Goal: Information Seeking & Learning: Learn about a topic

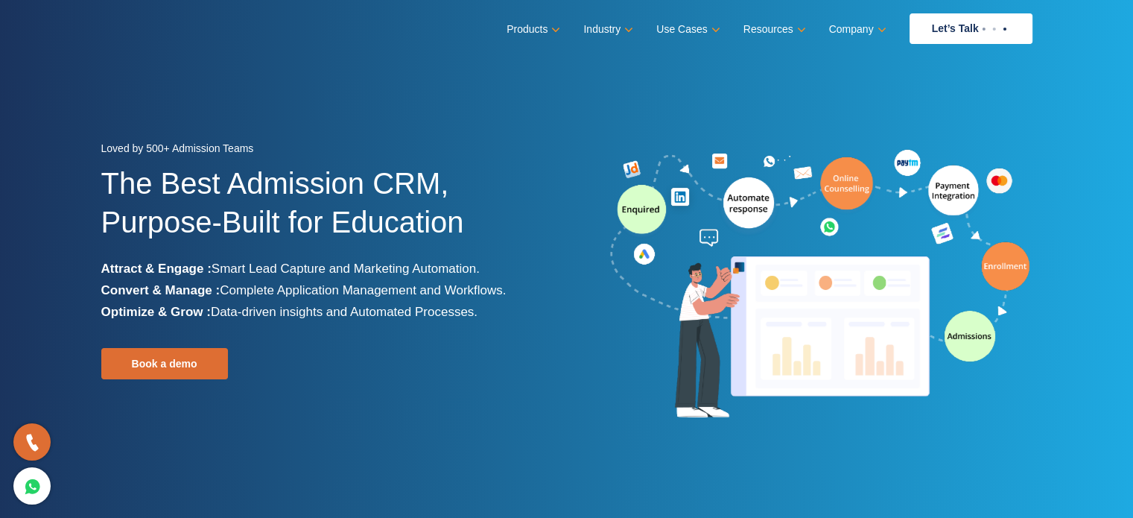
drag, startPoint x: 107, startPoint y: 181, endPoint x: 482, endPoint y: 311, distance: 396.5
click at [482, 311] on div "Loved by 500+ Admission Teams The Best Admission CRM, Purpose-Built for Educati…" at bounding box center [328, 285] width 454 height 294
click at [482, 311] on li "Optimize & Grow : Data-driven insights and Automated Processes." at bounding box center [328, 312] width 454 height 22
drag, startPoint x: 104, startPoint y: 147, endPoint x: 261, endPoint y: 150, distance: 156.5
click at [261, 150] on div "Loved by 500+ Admission Teams" at bounding box center [328, 151] width 454 height 26
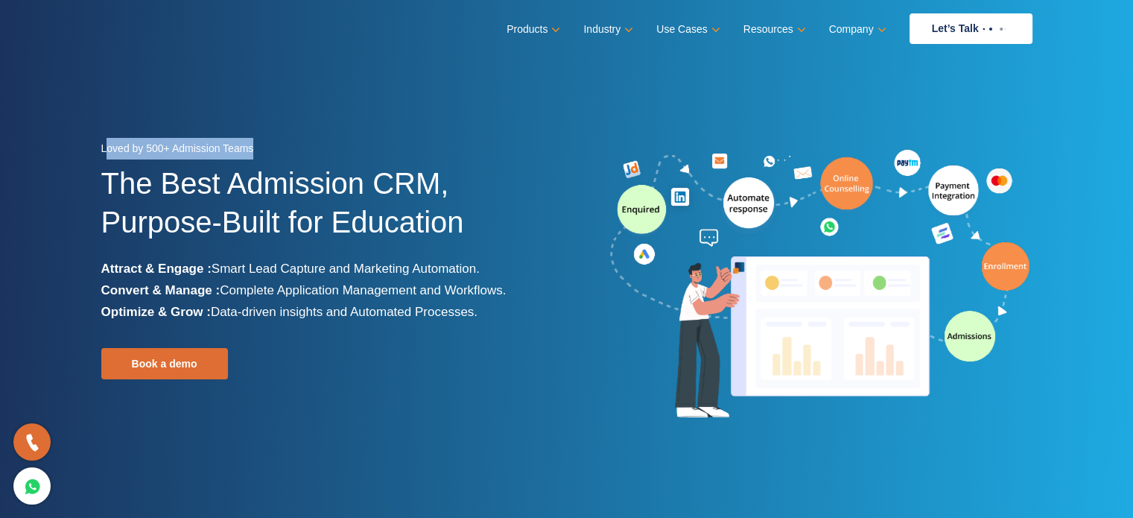
click at [261, 150] on div "Loved by 500+ Admission Teams" at bounding box center [328, 151] width 454 height 26
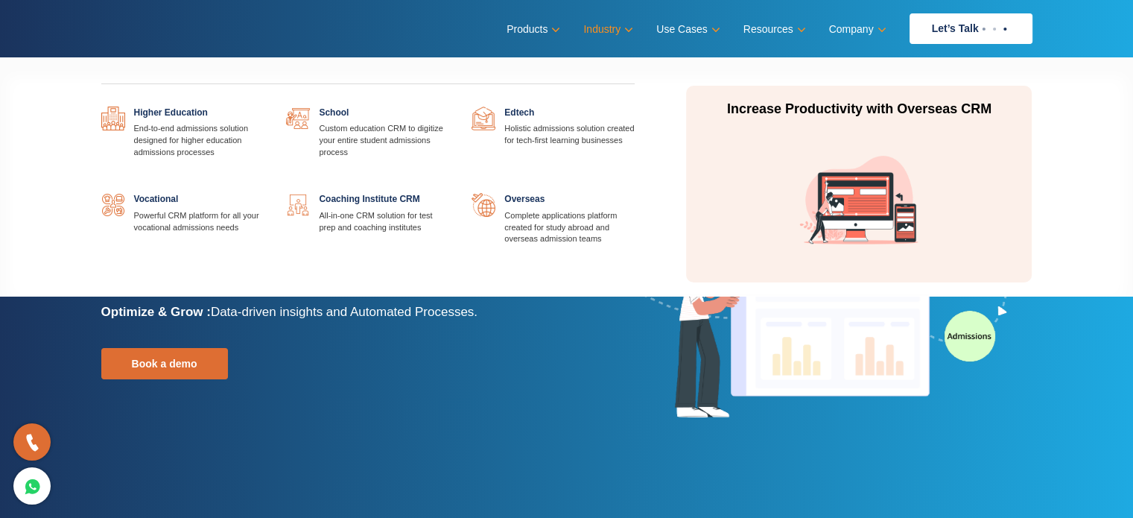
click at [622, 31] on link "Industry" at bounding box center [606, 30] width 47 height 22
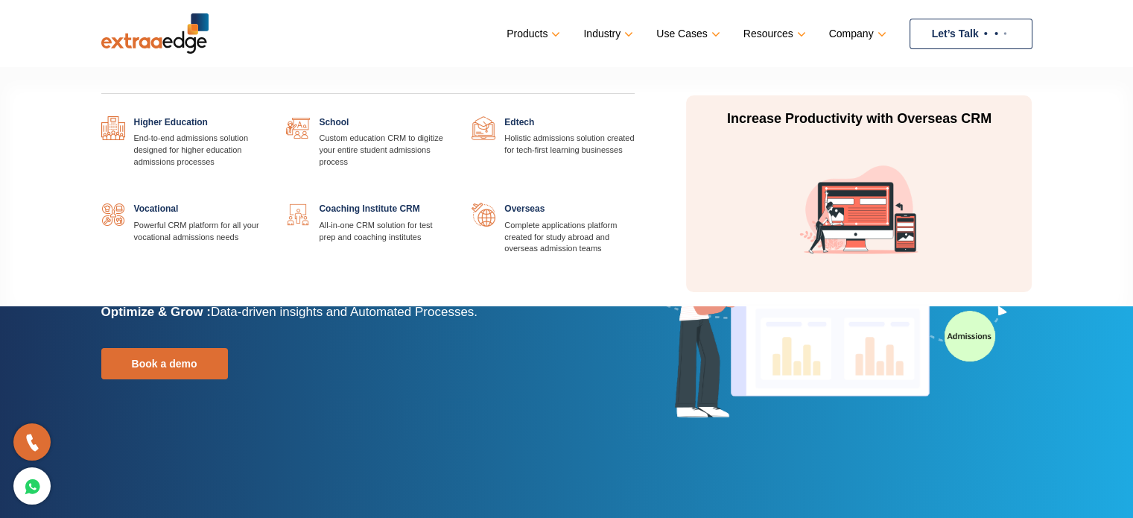
click at [614, 26] on link "Industry" at bounding box center [606, 34] width 47 height 22
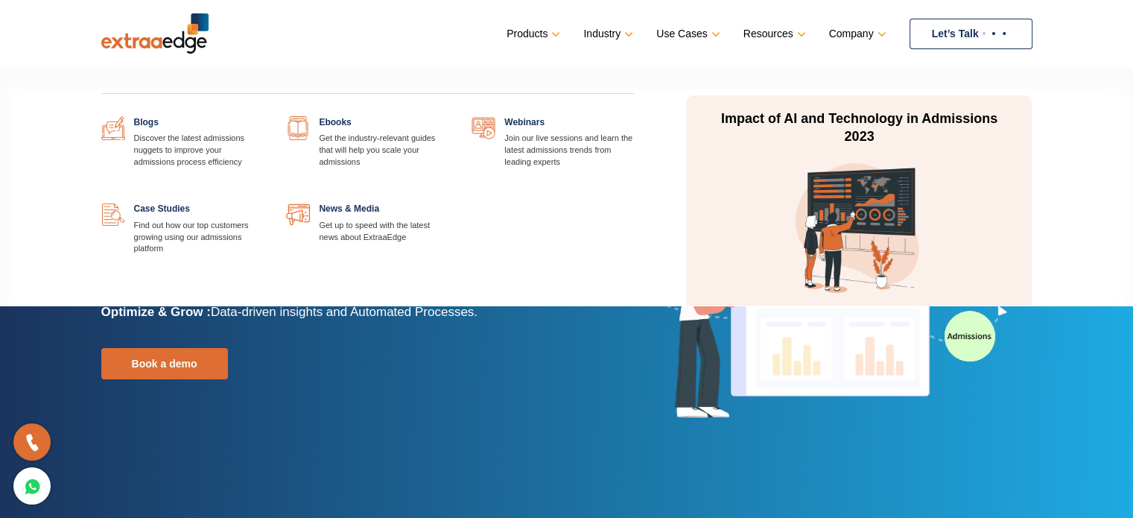
click at [264, 116] on link at bounding box center [264, 116] width 0 height 0
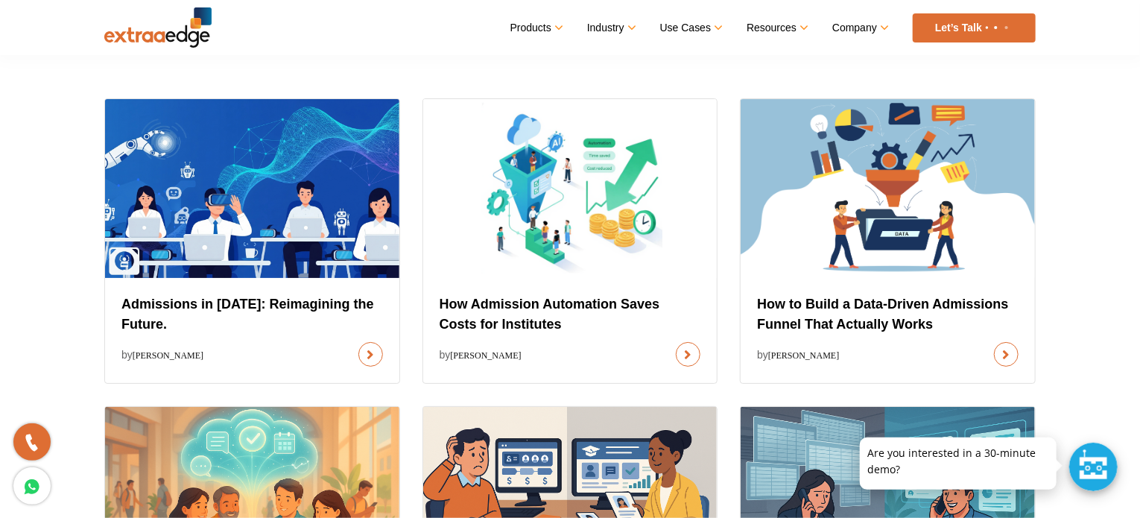
scroll to position [521, 0]
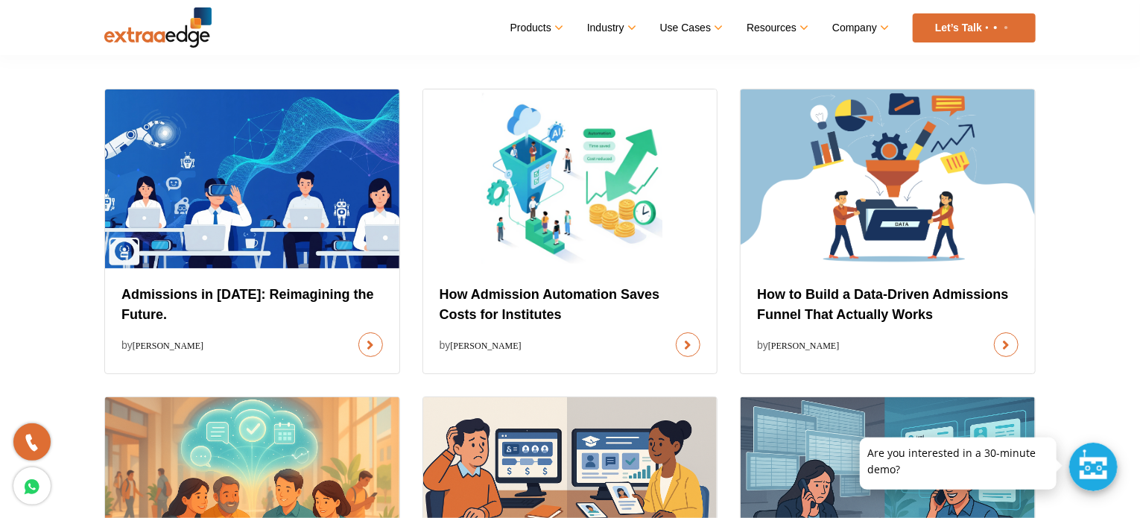
click at [1099, 476] on div at bounding box center [1093, 466] width 48 height 48
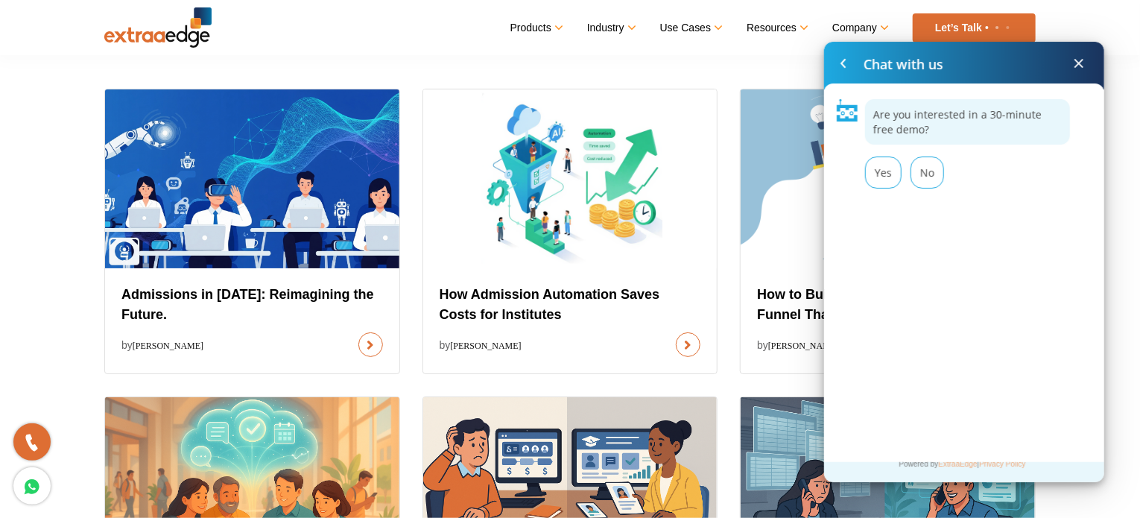
click at [1079, 62] on span at bounding box center [1079, 63] width 18 height 18
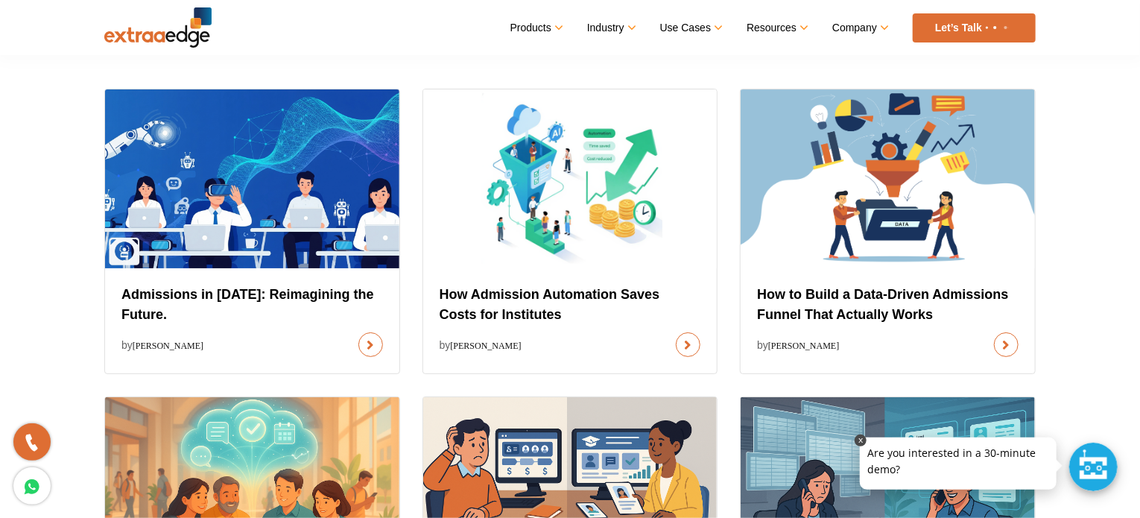
click at [863, 439] on link at bounding box center [860, 440] width 12 height 12
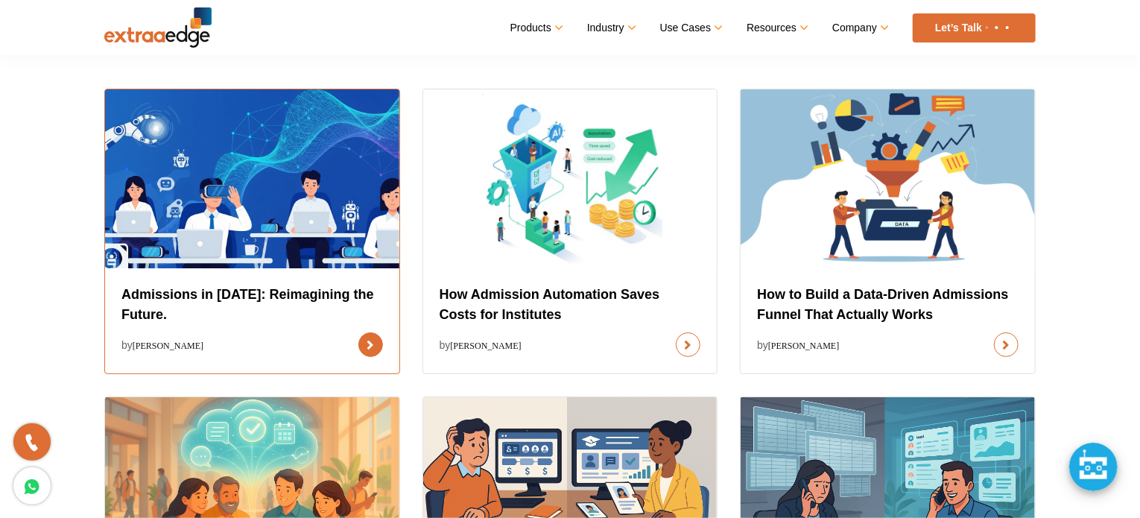
click at [358, 332] on link at bounding box center [370, 344] width 25 height 25
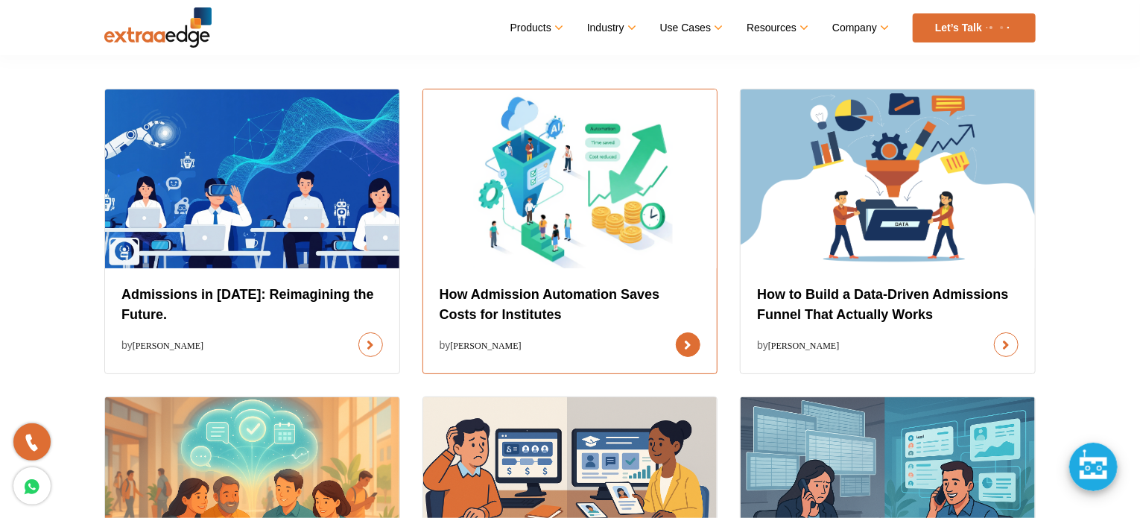
click at [676, 332] on link at bounding box center [688, 344] width 25 height 25
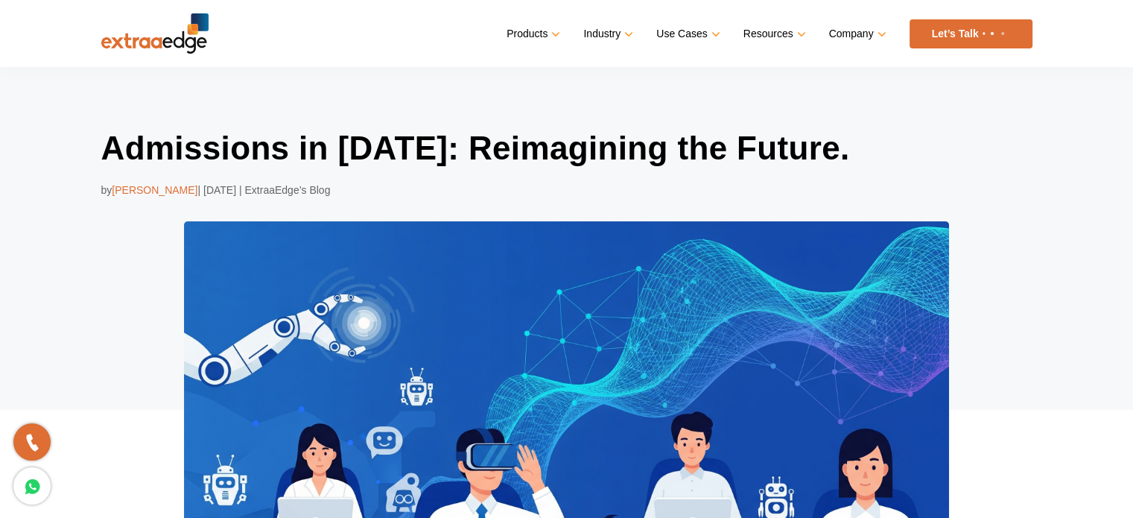
drag, startPoint x: 203, startPoint y: 188, endPoint x: 360, endPoint y: 188, distance: 157.2
click at [360, 188] on div "by Abhishek Ballabh | Aug 27, 2025 | ExtraaEdge’s Blog" at bounding box center [566, 190] width 931 height 18
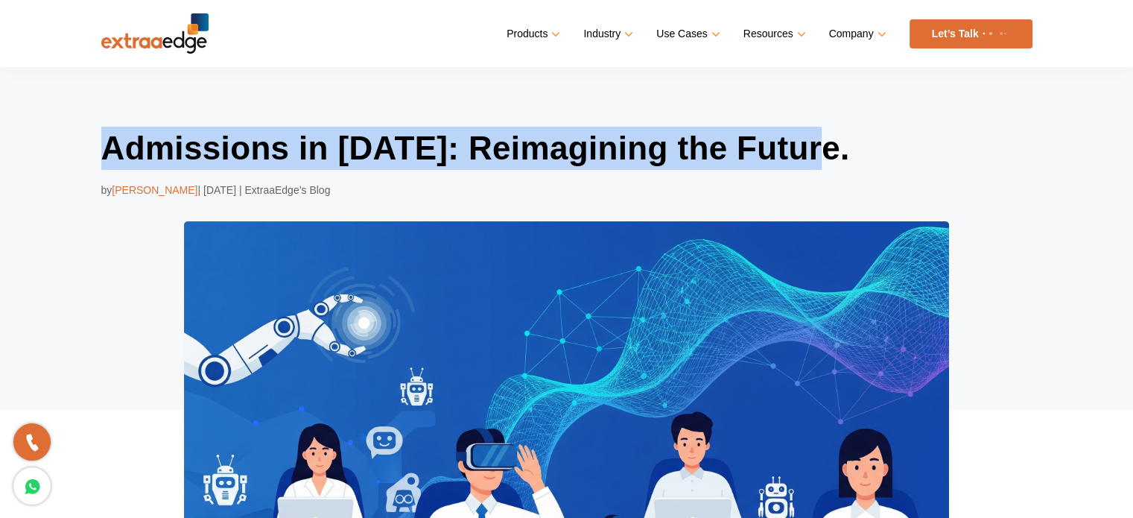
drag, startPoint x: 107, startPoint y: 149, endPoint x: 811, endPoint y: 153, distance: 704.7
click at [811, 153] on h1 "Admissions in [DATE]: Reimagining the Future." at bounding box center [566, 148] width 931 height 43
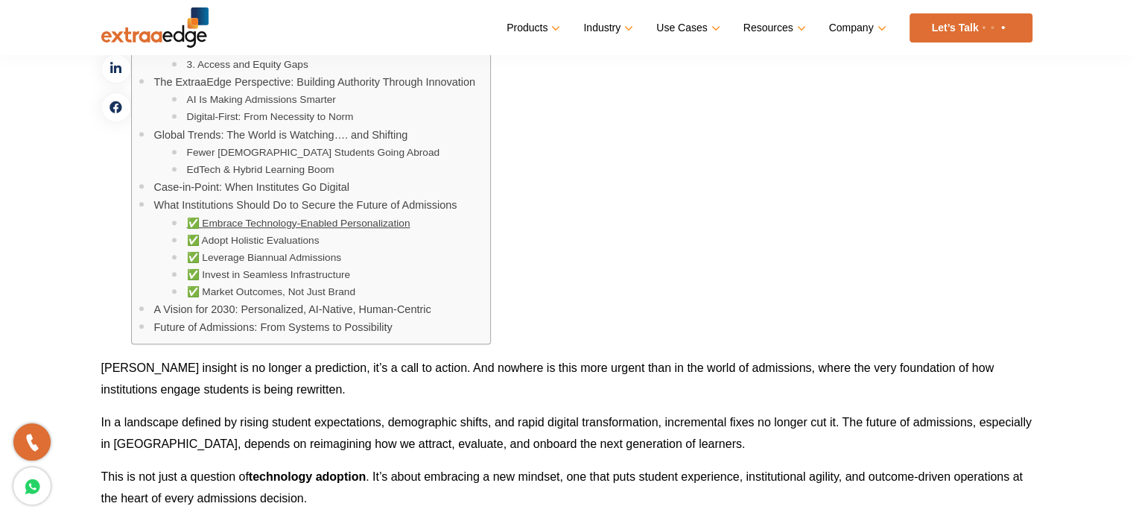
scroll to position [596, 0]
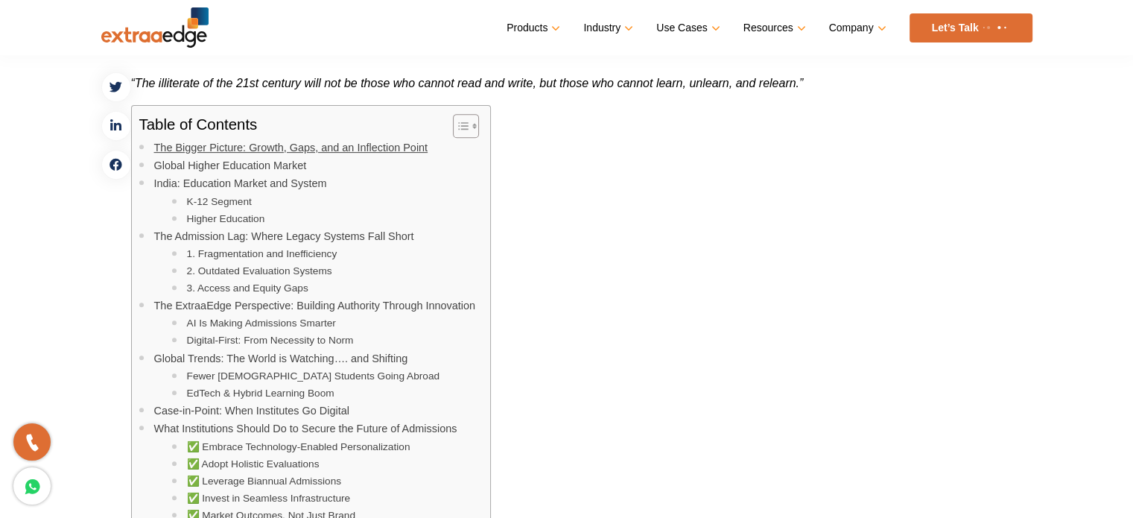
click at [294, 147] on link "The Bigger Picture: Growth, Gaps, and an Inflection Point" at bounding box center [291, 147] width 274 height 17
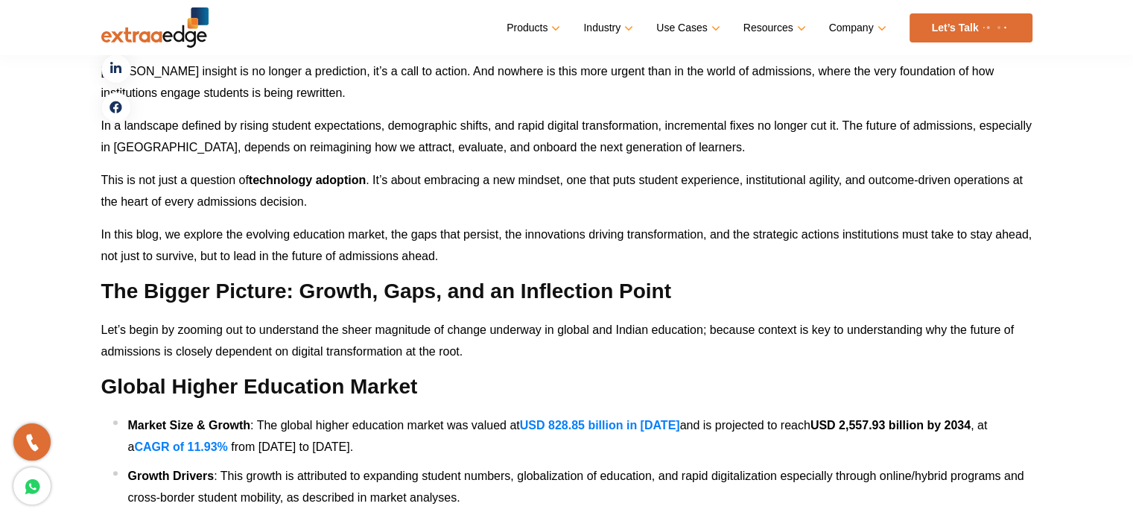
scroll to position [967, 0]
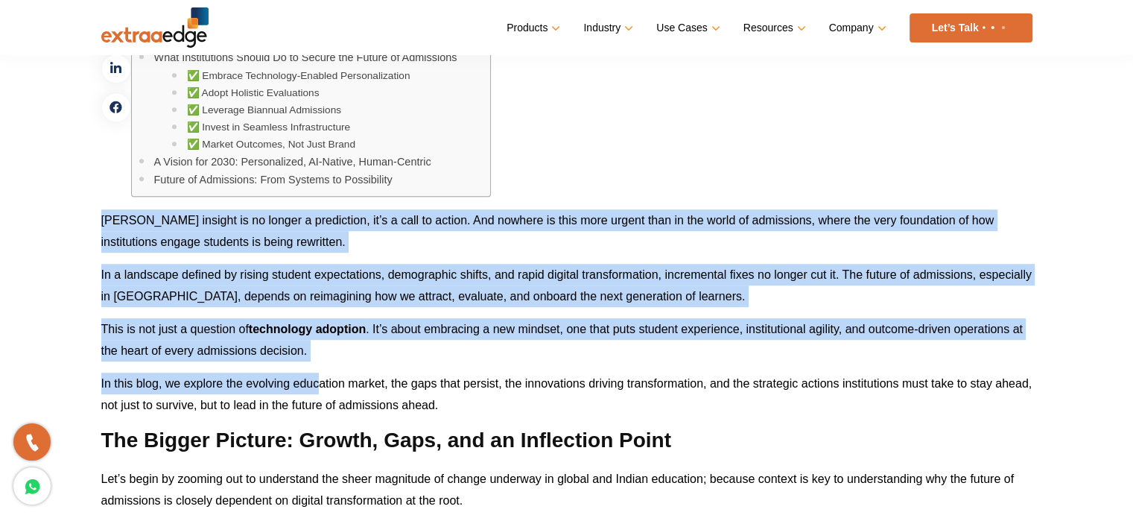
drag, startPoint x: 102, startPoint y: 215, endPoint x: 322, endPoint y: 358, distance: 261.8
click at [319, 346] on p "This is not just a question of technology adoption . It’s about embracing a new…" at bounding box center [566, 339] width 931 height 43
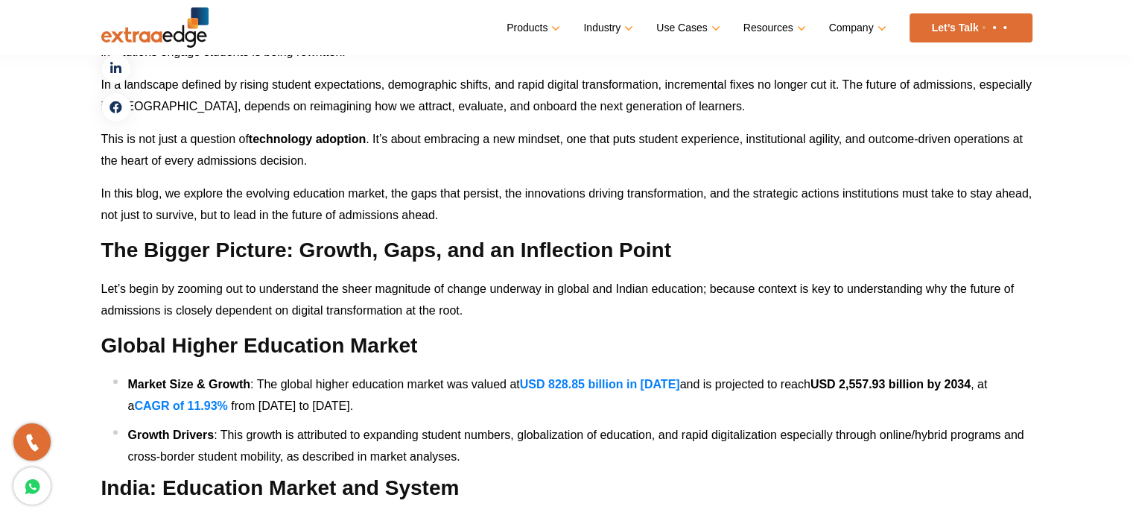
scroll to position [1190, 0]
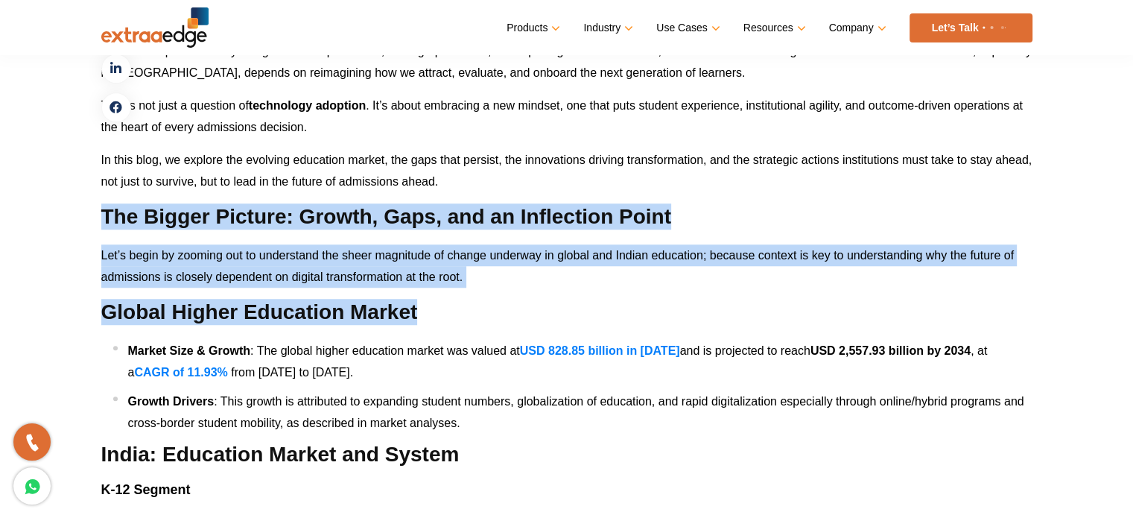
drag, startPoint x: 104, startPoint y: 217, endPoint x: 419, endPoint y: 317, distance: 331.2
click at [419, 317] on h2 "Global Higher Education Market" at bounding box center [566, 312] width 931 height 26
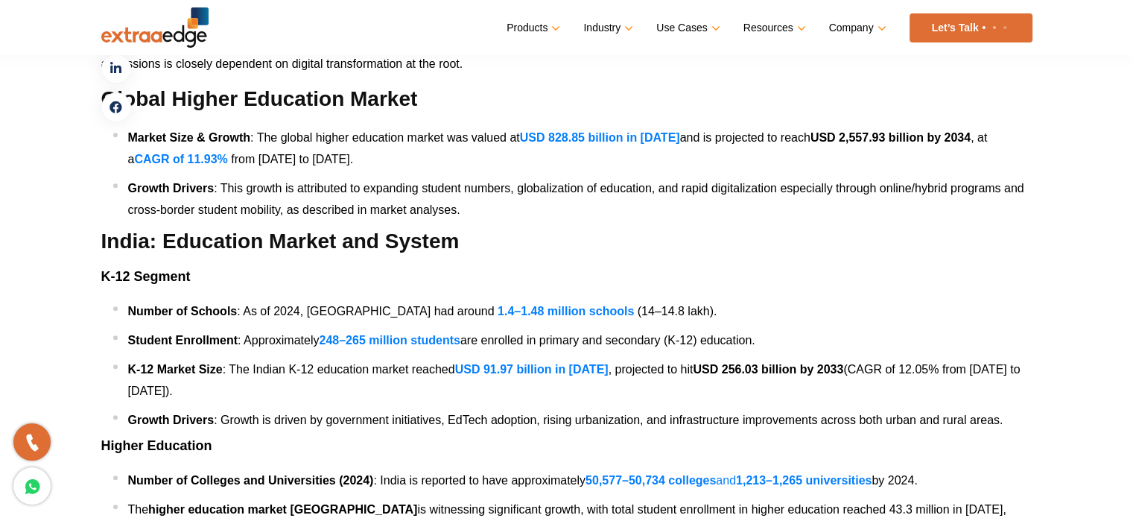
scroll to position [1265, 0]
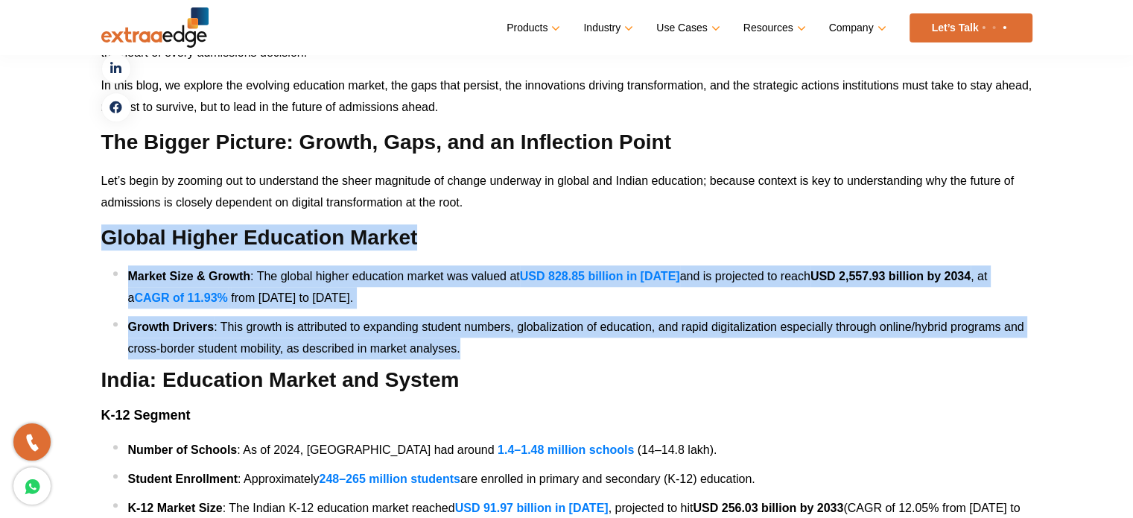
drag, startPoint x: 101, startPoint y: 232, endPoint x: 472, endPoint y: 349, distance: 388.5
click at [472, 350] on li "Growth Drivers : This growth is attributed to expanding student numbers, global…" at bounding box center [572, 337] width 919 height 43
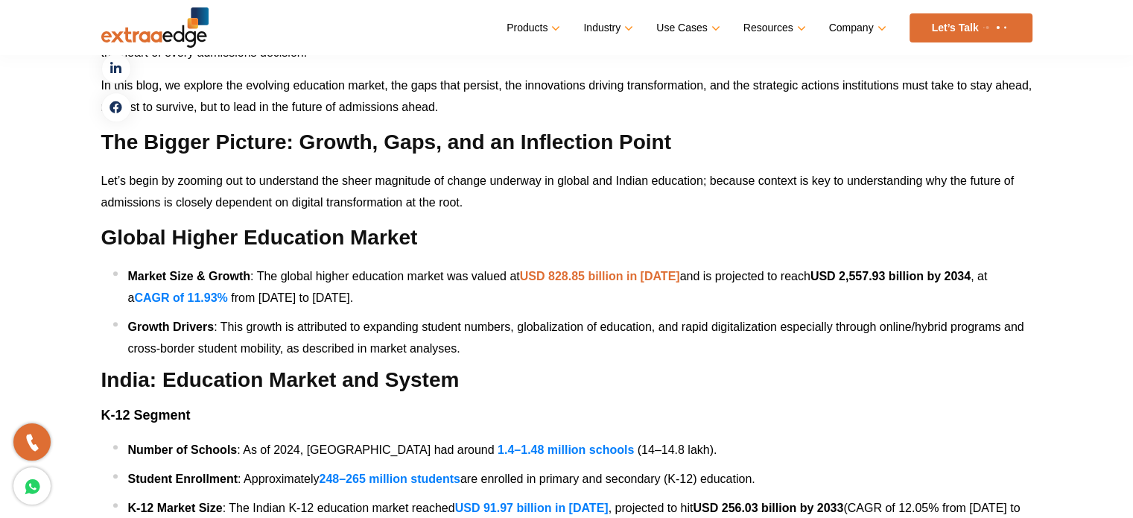
scroll to position [1488, 0]
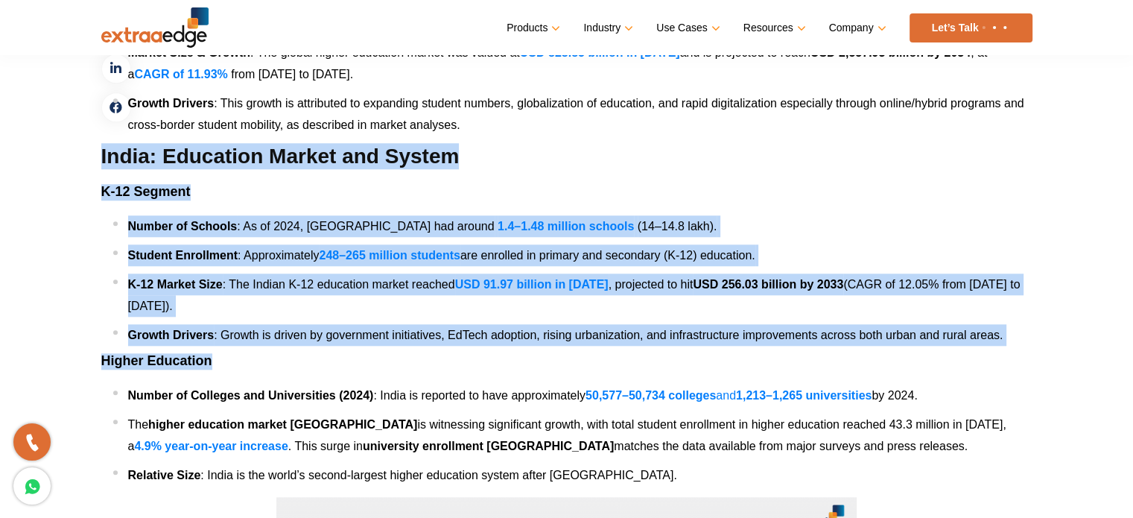
drag, startPoint x: 101, startPoint y: 156, endPoint x: 413, endPoint y: 353, distance: 369.9
click at [413, 353] on h3 "Higher Education" at bounding box center [566, 361] width 931 height 16
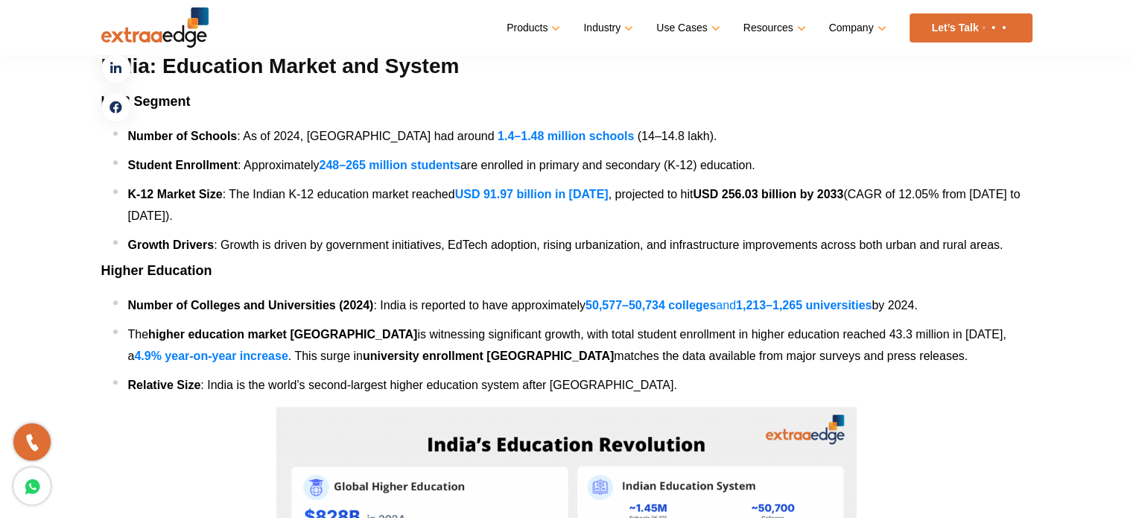
scroll to position [1637, 0]
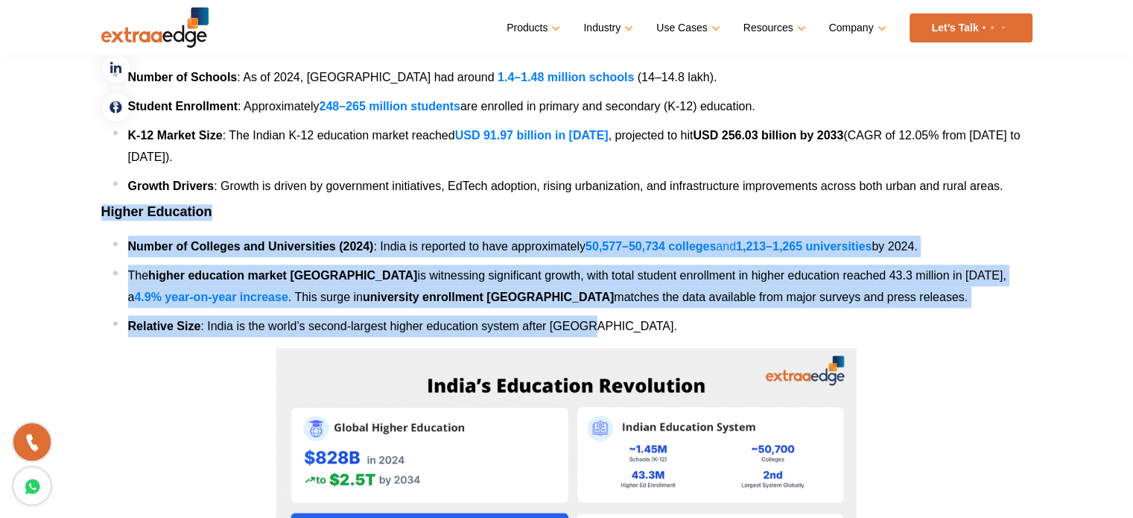
drag, startPoint x: 102, startPoint y: 208, endPoint x: 602, endPoint y: 323, distance: 513.0
click at [602, 323] on li "Relative Size : India is the world’s second-largest higher education system aft…" at bounding box center [572, 326] width 919 height 22
drag, startPoint x: 590, startPoint y: 325, endPoint x: 95, endPoint y: 204, distance: 509.1
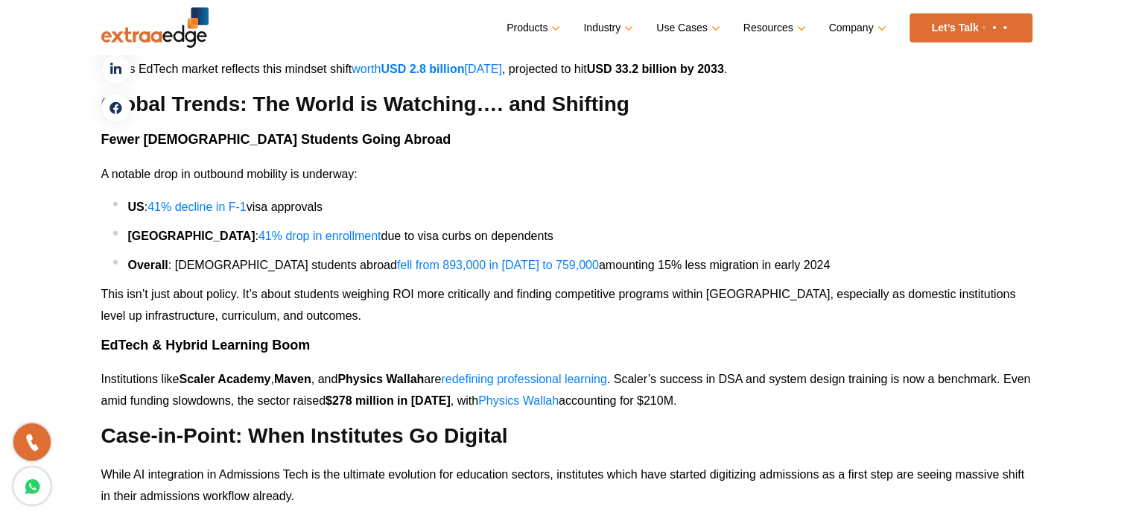
scroll to position [3946, 0]
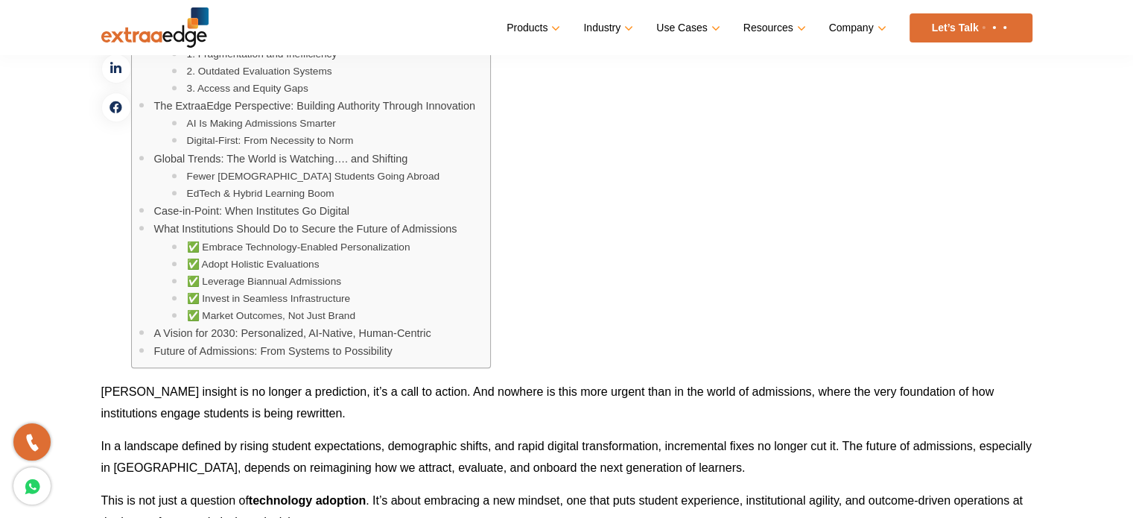
scroll to position [695, 0]
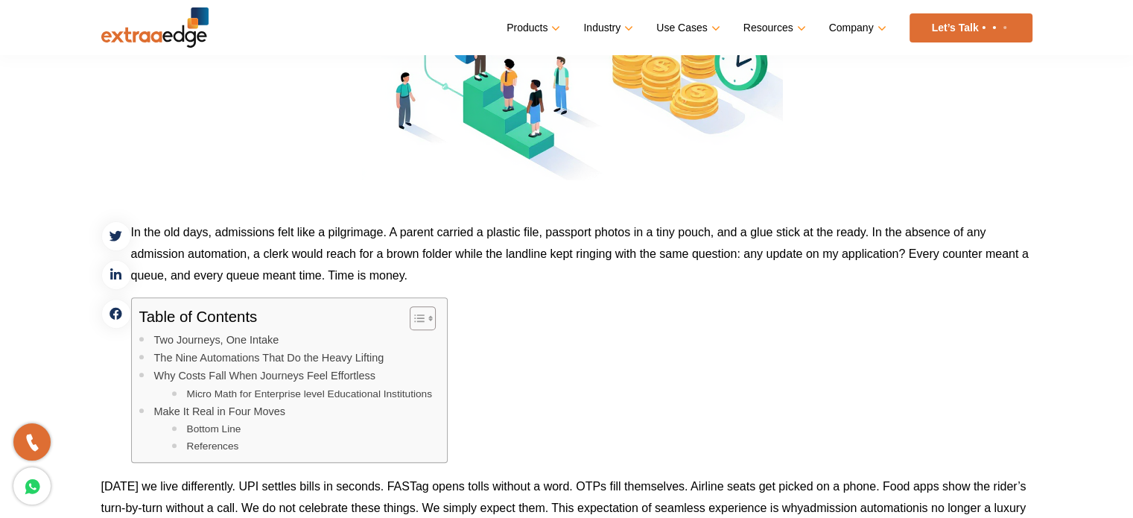
scroll to position [745, 0]
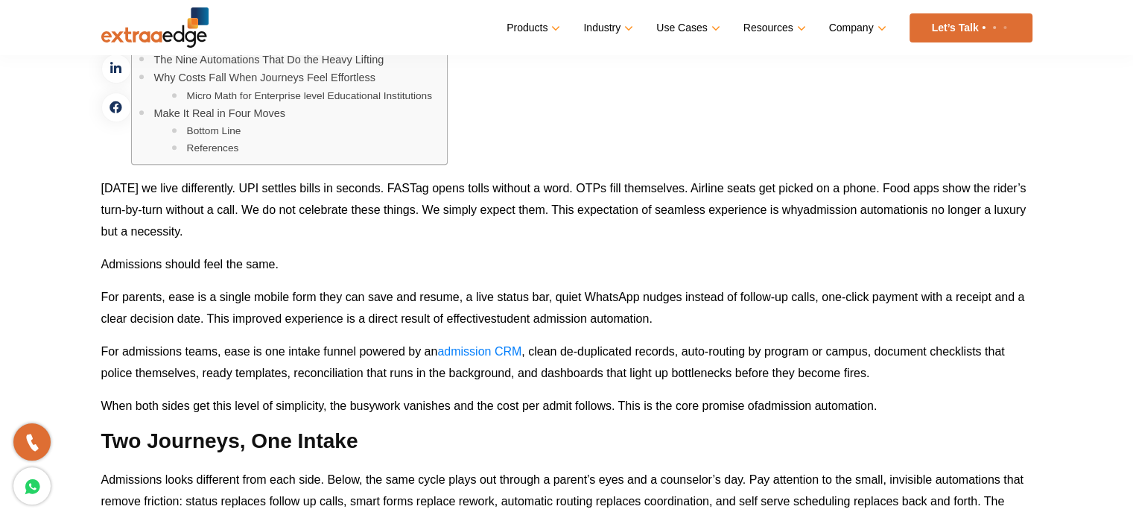
drag, startPoint x: 101, startPoint y: 182, endPoint x: 234, endPoint y: 232, distance: 141.7
click at [234, 232] on p "Today we live differently. UPI settles bills in seconds. FASTag opens tolls wit…" at bounding box center [566, 209] width 931 height 65
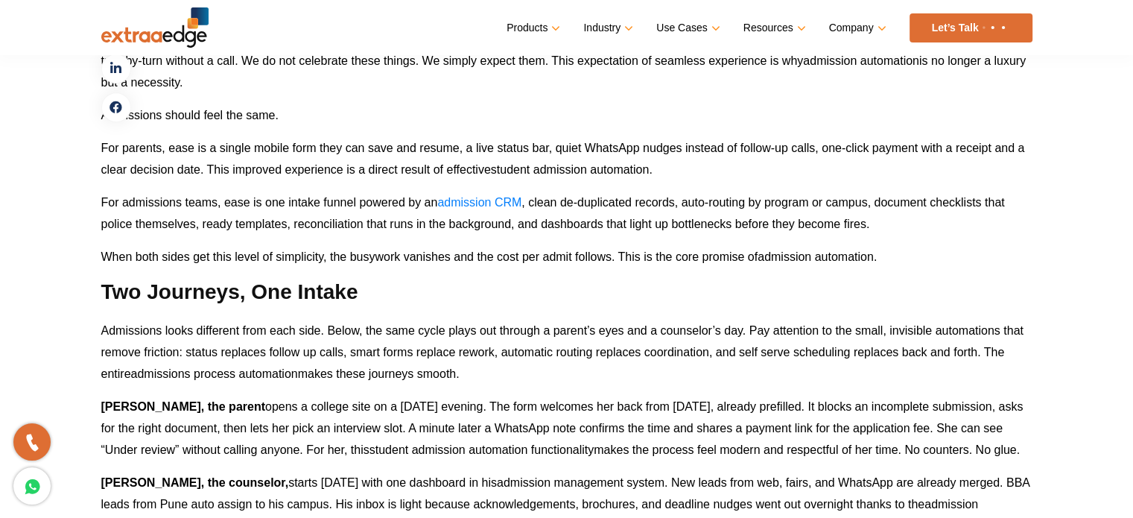
scroll to position [670, 0]
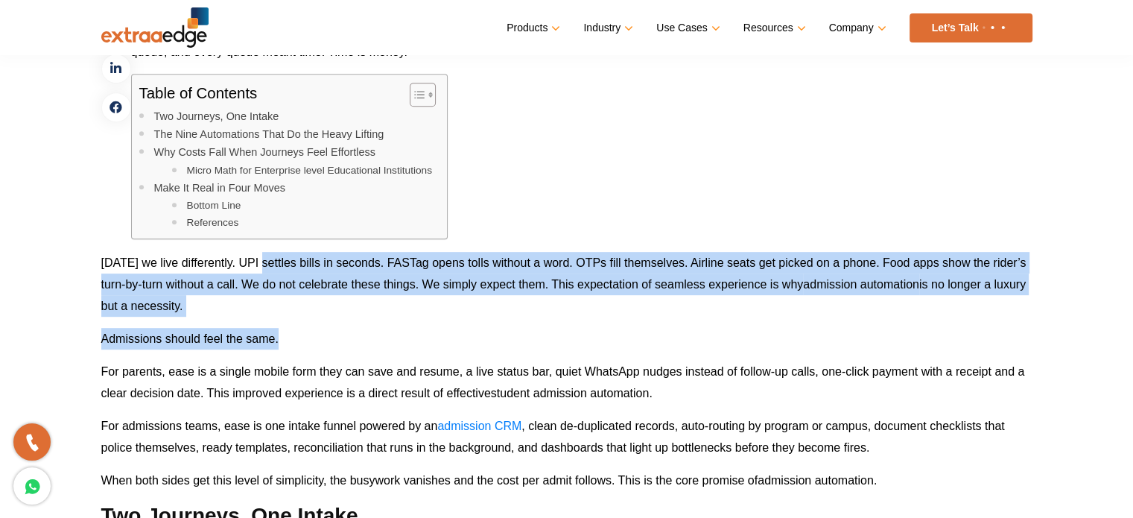
drag, startPoint x: 259, startPoint y: 261, endPoint x: 515, endPoint y: 321, distance: 263.1
click at [528, 306] on p "Today we live differently. UPI settles bills in seconds. FASTag opens tolls wit…" at bounding box center [566, 284] width 931 height 65
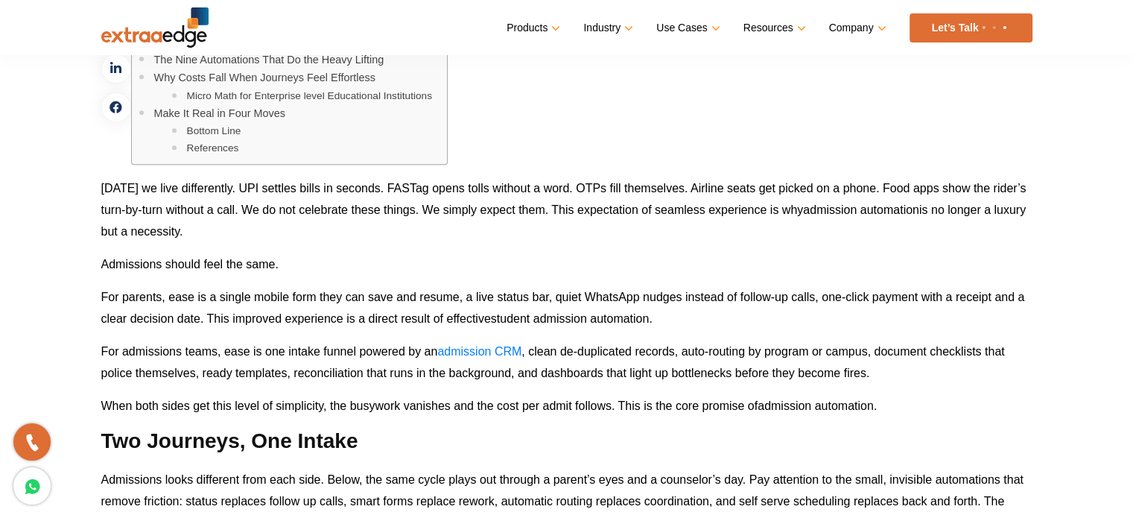
scroll to position [819, 0]
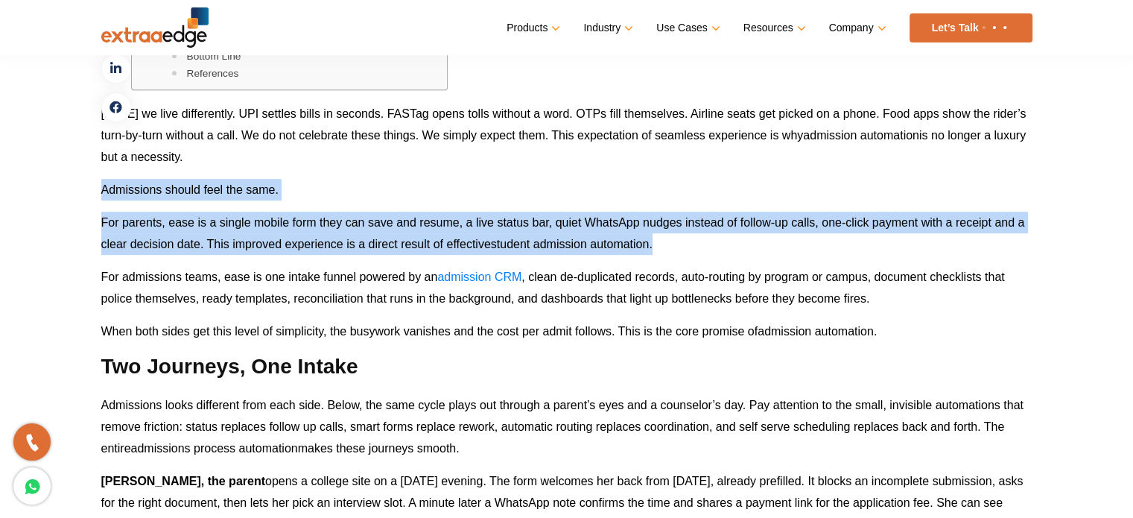
drag, startPoint x: 102, startPoint y: 187, endPoint x: 677, endPoint y: 238, distance: 577.3
click at [677, 238] on p "For parents, ease is a single mobile form they can save and resume, a live stat…" at bounding box center [566, 233] width 931 height 43
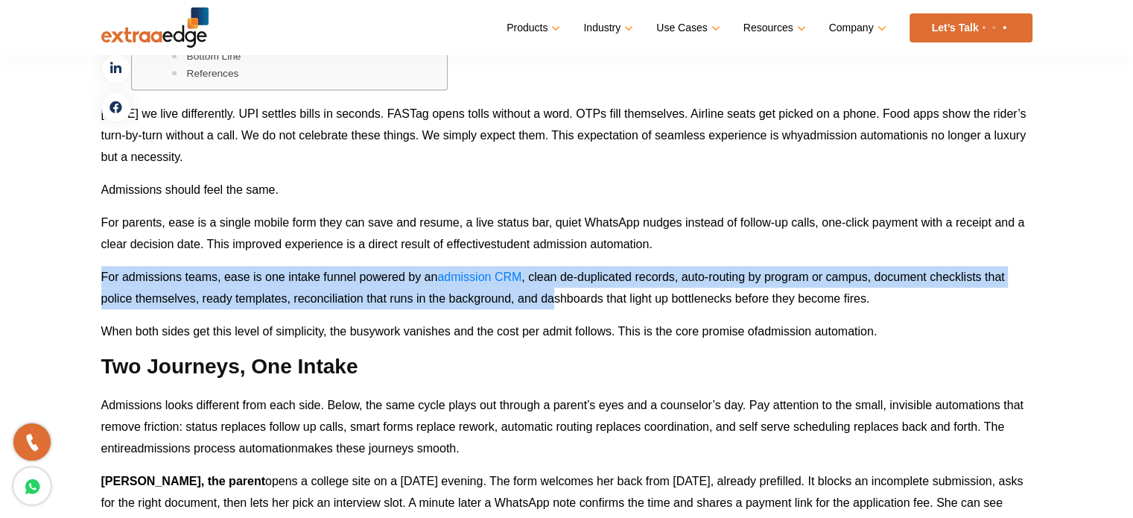
drag, startPoint x: 98, startPoint y: 270, endPoint x: 554, endPoint y: 303, distance: 457.0
click at [554, 303] on span ", clean de-duplicated records, auto-routing by program or campus, document chec…" at bounding box center [553, 287] width 904 height 34
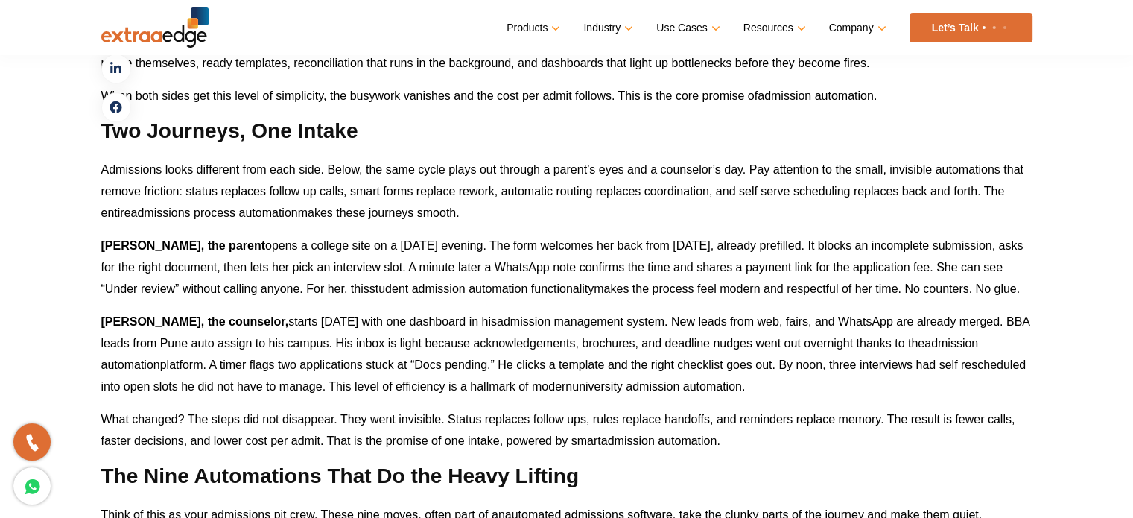
scroll to position [1117, 0]
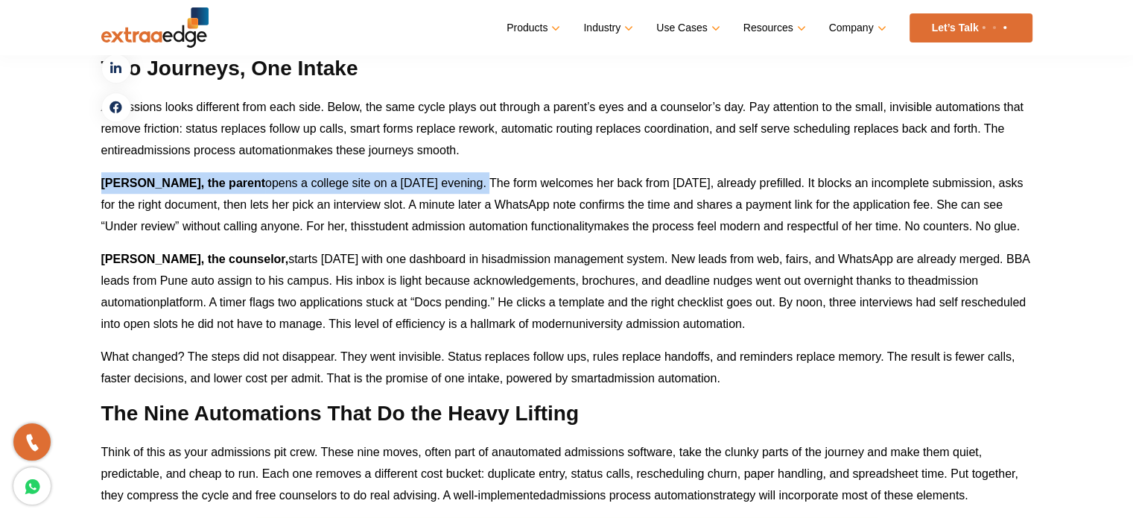
drag, startPoint x: 102, startPoint y: 182, endPoint x: 416, endPoint y: 181, distance: 314.3
click at [416, 181] on p "Riya, the parent opens a college site on a Sunday evening. The form welcomes he…" at bounding box center [566, 204] width 931 height 65
click at [416, 181] on span "opens a college site on a Sunday evening. The form welcomes her back from yeste…" at bounding box center [562, 205] width 922 height 56
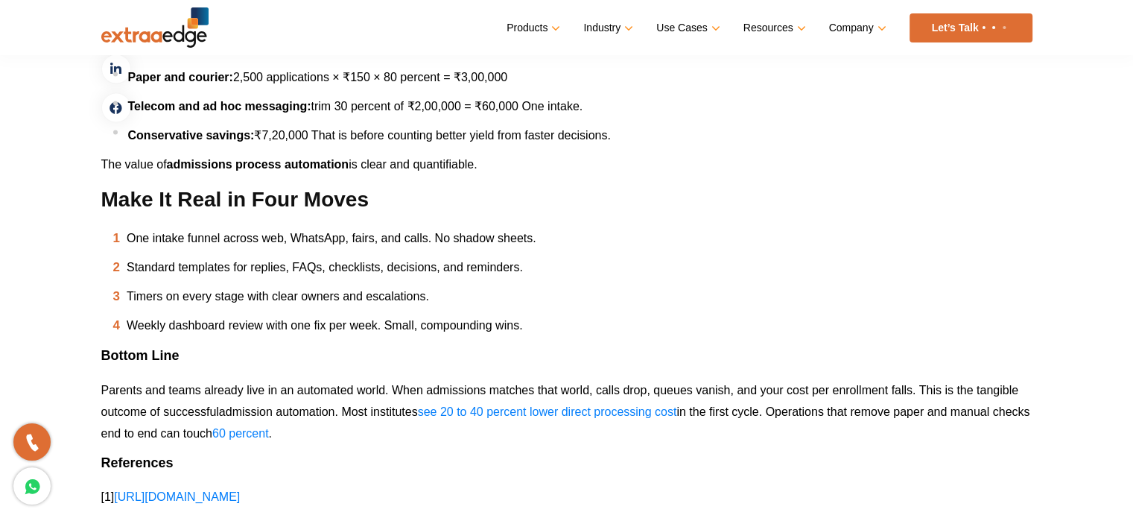
scroll to position [3203, 0]
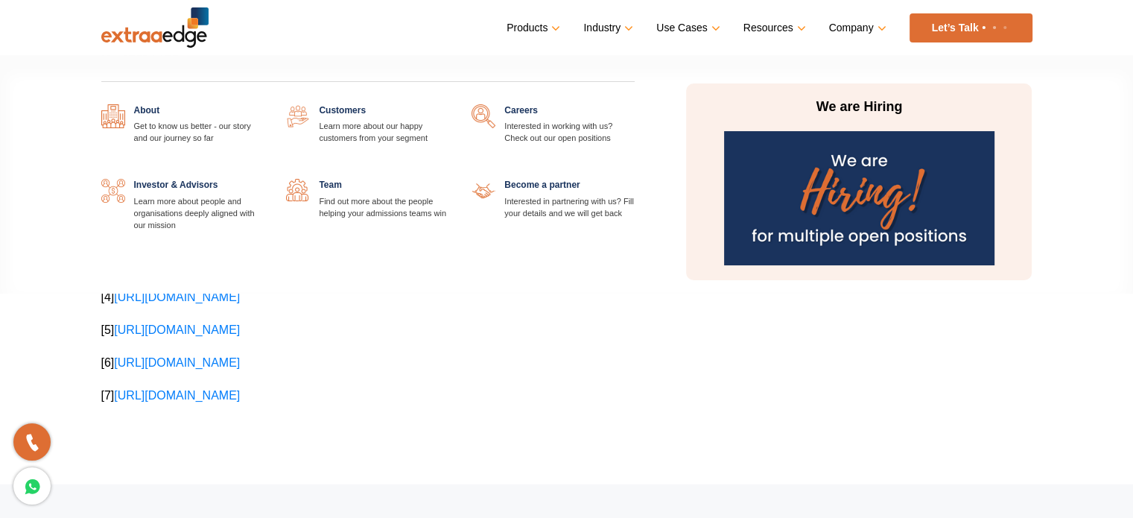
click at [264, 104] on link at bounding box center [264, 104] width 0 height 0
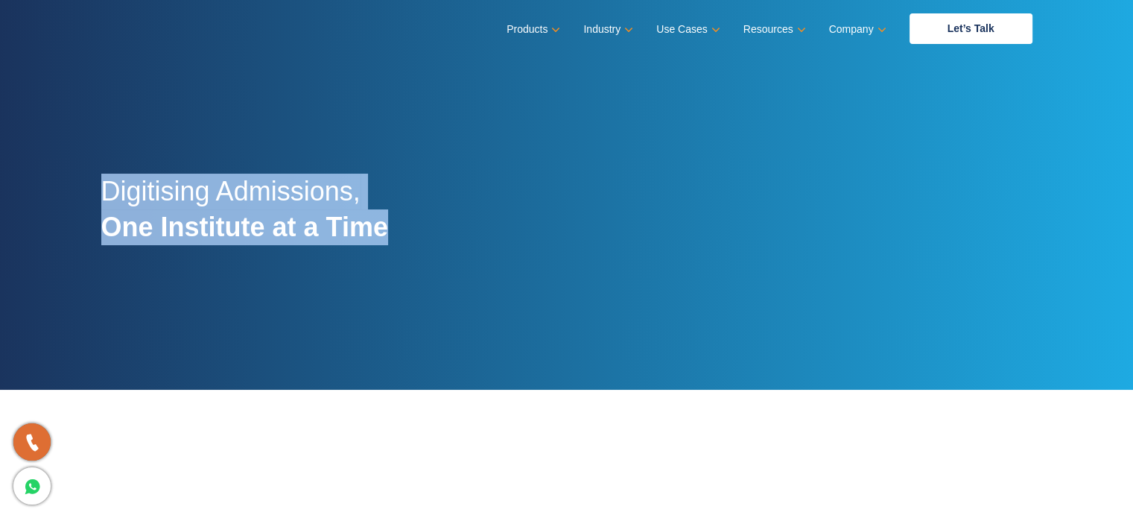
drag, startPoint x: 104, startPoint y: 185, endPoint x: 405, endPoint y: 244, distance: 306.6
click at [405, 244] on div "Digitising Admissions, One Institute at a Time" at bounding box center [566, 217] width 953 height 345
click at [405, 240] on div "Digitising Admissions, One Institute at a Time" at bounding box center [566, 217] width 953 height 345
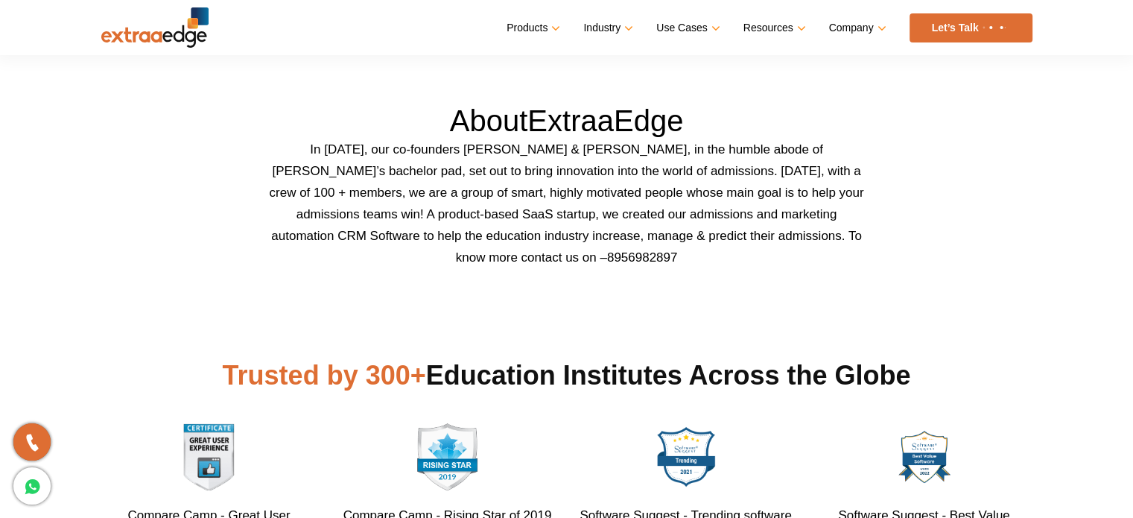
scroll to position [447, 0]
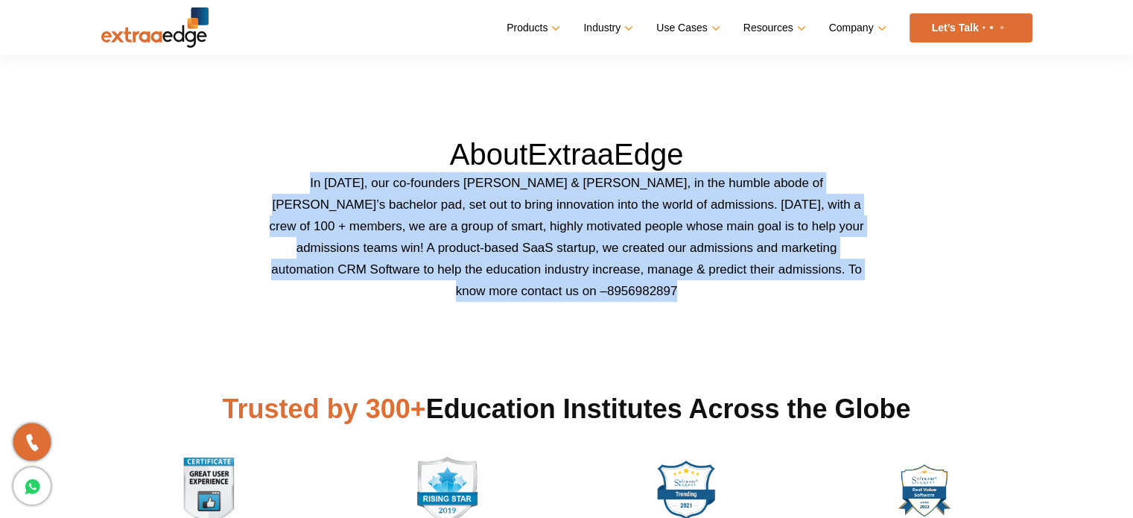
drag, startPoint x: 293, startPoint y: 183, endPoint x: 653, endPoint y: 293, distance: 376.1
click at [653, 293] on p "In 2016, our co-founders Abhishek Ballabh & Sushil Mundada, in the humble abode…" at bounding box center [567, 237] width 596 height 130
click at [650, 291] on p "In 2016, our co-founders Abhishek Ballabh & Sushil Mundada, in the humble abode…" at bounding box center [567, 237] width 596 height 130
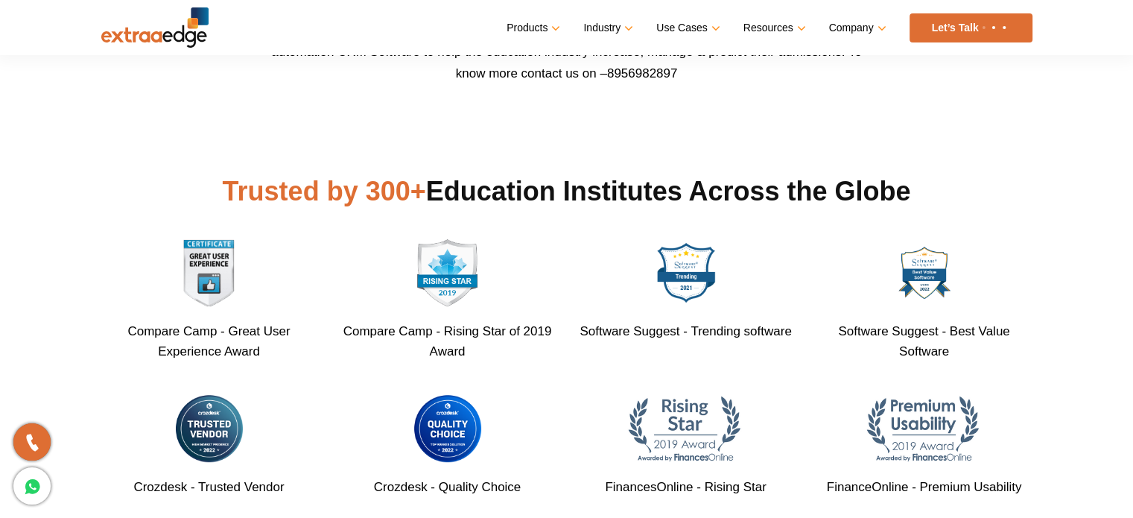
scroll to position [745, 0]
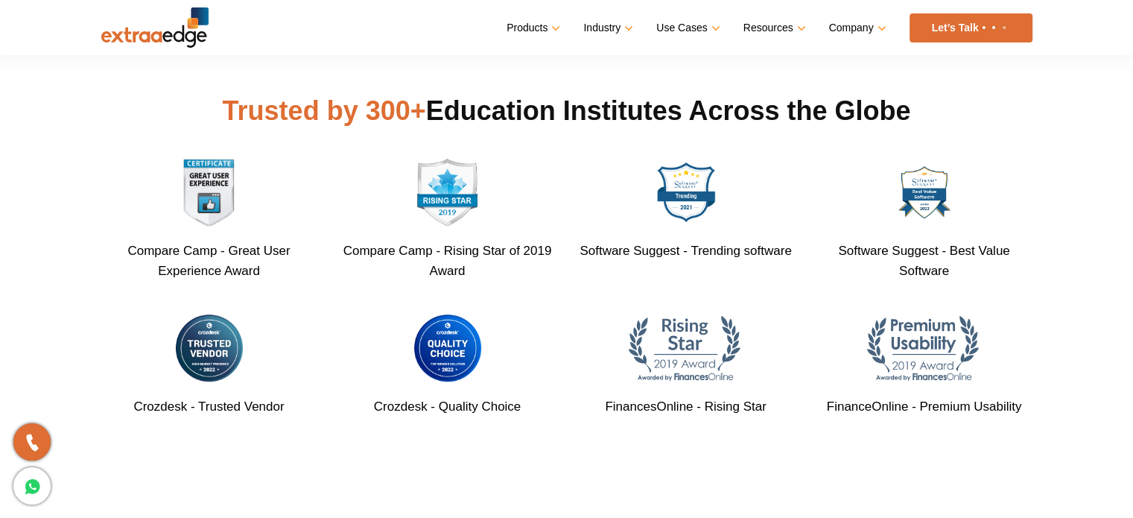
drag, startPoint x: 215, startPoint y: 108, endPoint x: 928, endPoint y: 115, distance: 713.6
click at [928, 115] on h2 "Trusted by 300+ Education Institutes Across the Globe" at bounding box center [566, 111] width 931 height 36
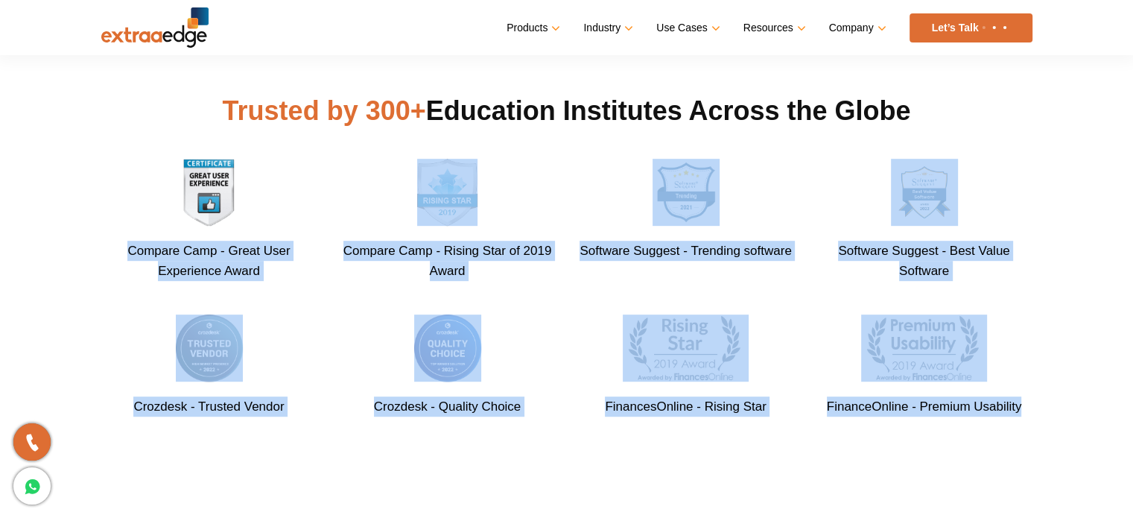
drag, startPoint x: 128, startPoint y: 250, endPoint x: 1029, endPoint y: 398, distance: 913.4
click at [1029, 398] on div "Compare Camp - Great User Experience Award Compare Camp - Rising Star of 2019 A…" at bounding box center [566, 305] width 953 height 292
click at [1029, 398] on p "FinanceOnline - Premium Usability" at bounding box center [924, 406] width 216 height 20
drag, startPoint x: 128, startPoint y: 250, endPoint x: 1028, endPoint y: 413, distance: 914.5
click at [1028, 413] on div "Compare Camp - Great User Experience Award Compare Camp - Rising Star of 2019 A…" at bounding box center [566, 305] width 953 height 292
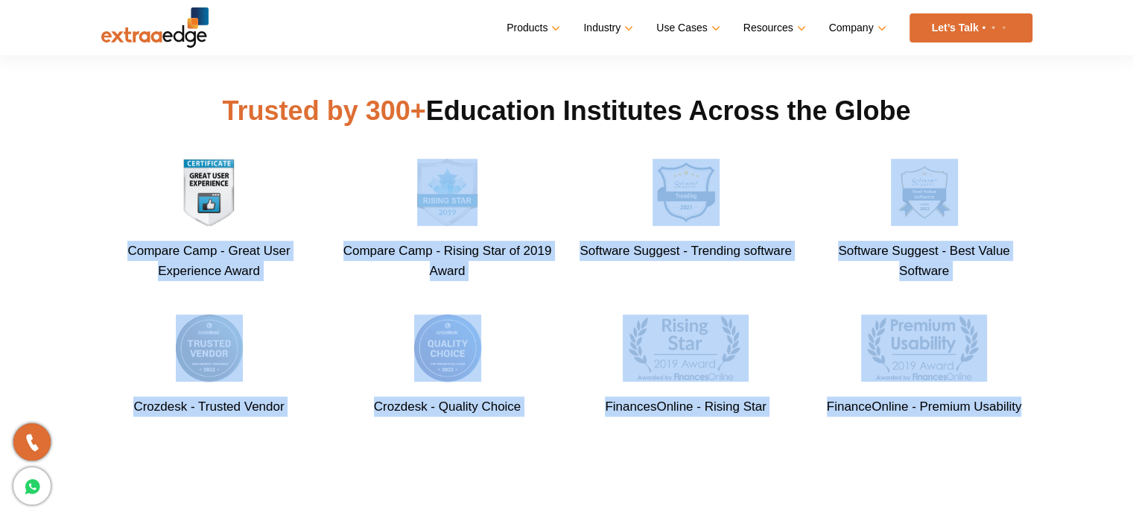
click at [1028, 413] on p "FinanceOnline - Premium Usability" at bounding box center [924, 406] width 216 height 20
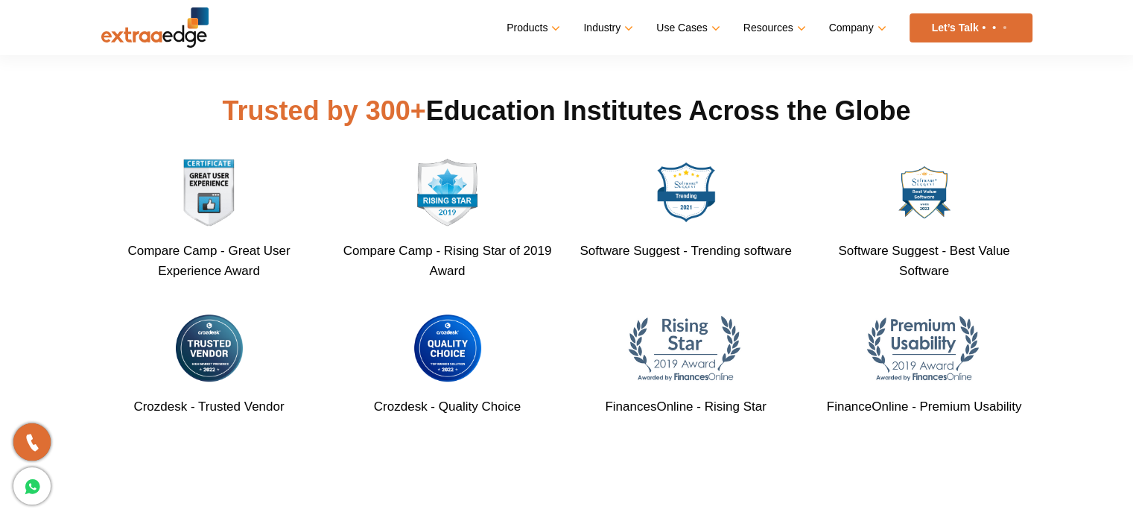
click at [1016, 296] on div "Compare Camp - Great User Experience Award Compare Camp - Rising Star of 2019 A…" at bounding box center [566, 305] width 953 height 292
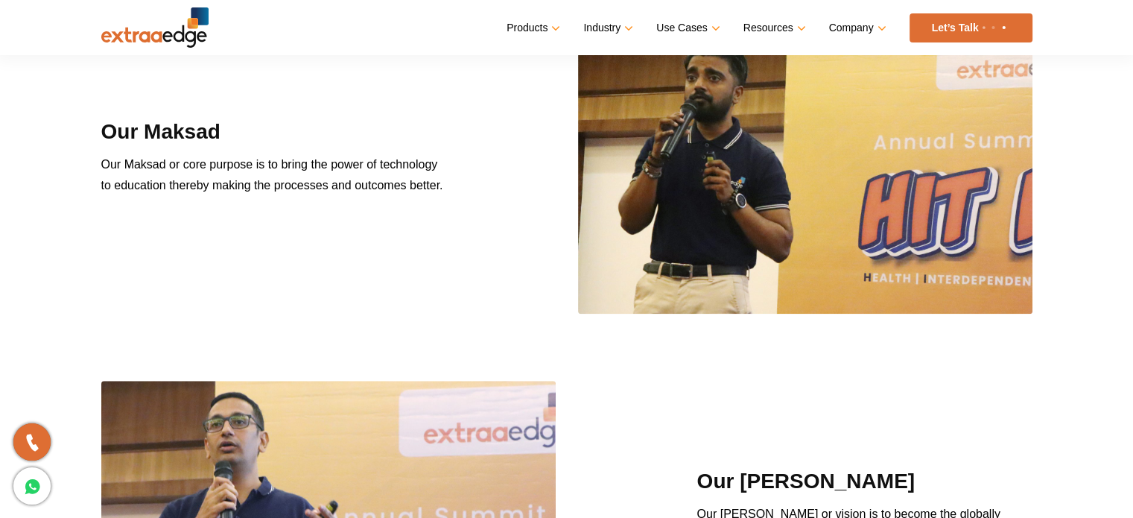
scroll to position [1192, 0]
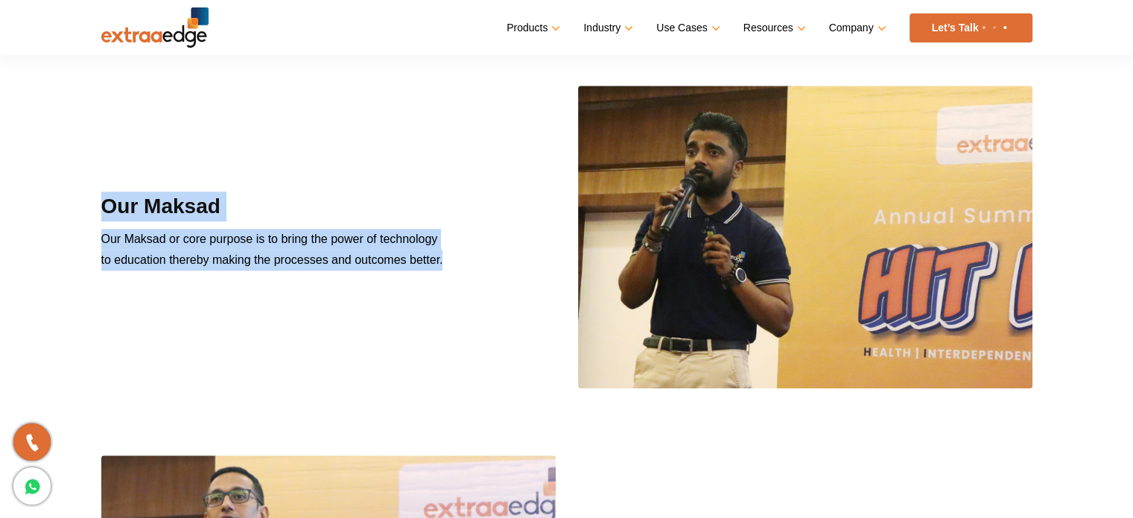
drag, startPoint x: 101, startPoint y: 203, endPoint x: 457, endPoint y: 261, distance: 360.6
click at [457, 261] on div "Our Maksad Our Maksad or core purpose is to bring the power of technology to ed…" at bounding box center [318, 236] width 457 height 90
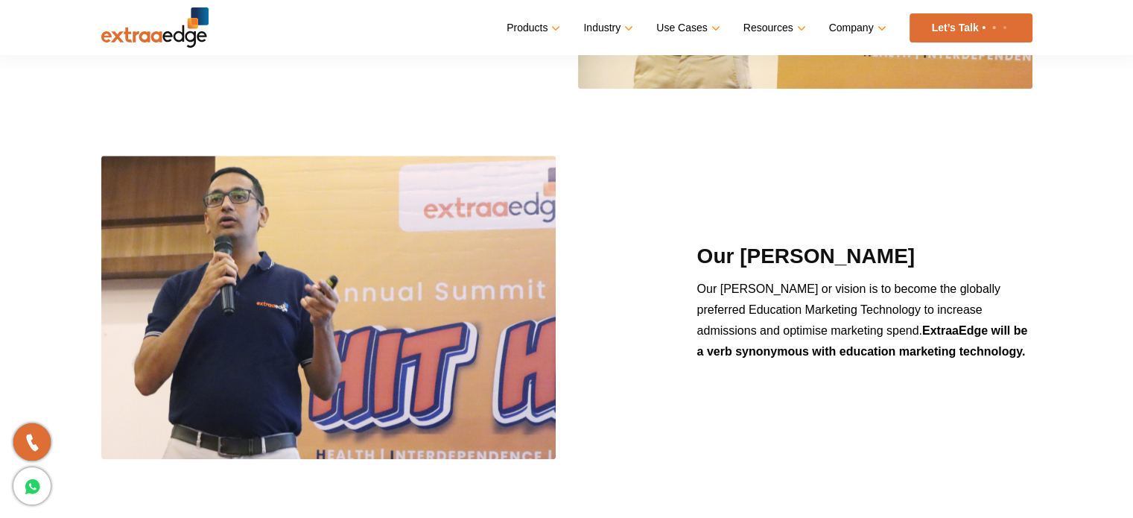
scroll to position [1564, 0]
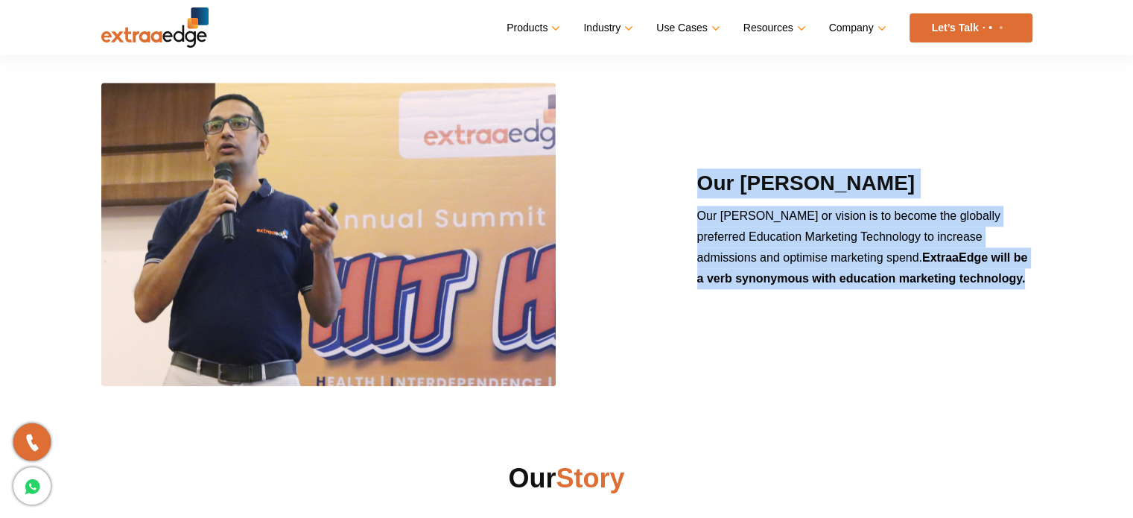
drag, startPoint x: 700, startPoint y: 183, endPoint x: 992, endPoint y: 279, distance: 307.4
click at [992, 279] on div "Our Lakshaya Our Lakshaya or vision is to become the globally preferred Educati…" at bounding box center [865, 234] width 358 height 132
click at [994, 279] on p "Our Lakshaya or vision is to become the globally preferred Education Marketing …" at bounding box center [864, 253] width 335 height 95
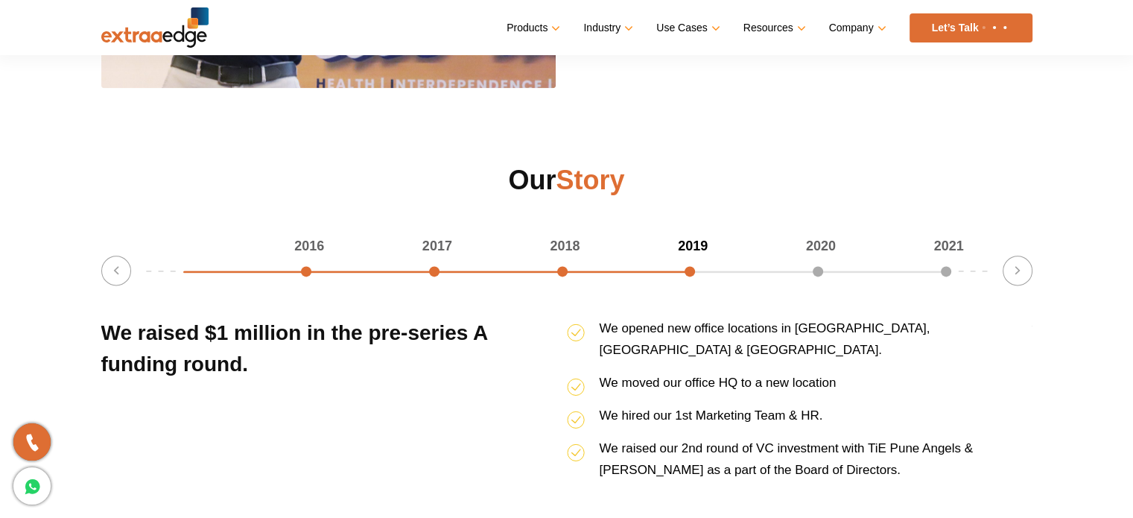
scroll to position [1937, 0]
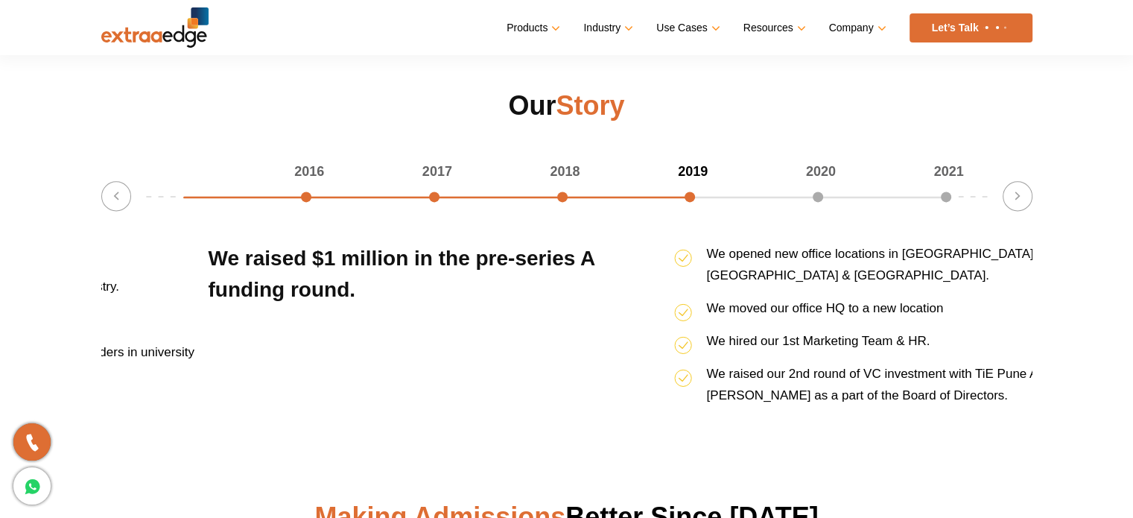
drag, startPoint x: 101, startPoint y: 253, endPoint x: 209, endPoint y: 276, distance: 109.7
click at [209, 276] on h3 "We raised $1 million in the pre-series A funding round." at bounding box center [442, 330] width 466 height 174
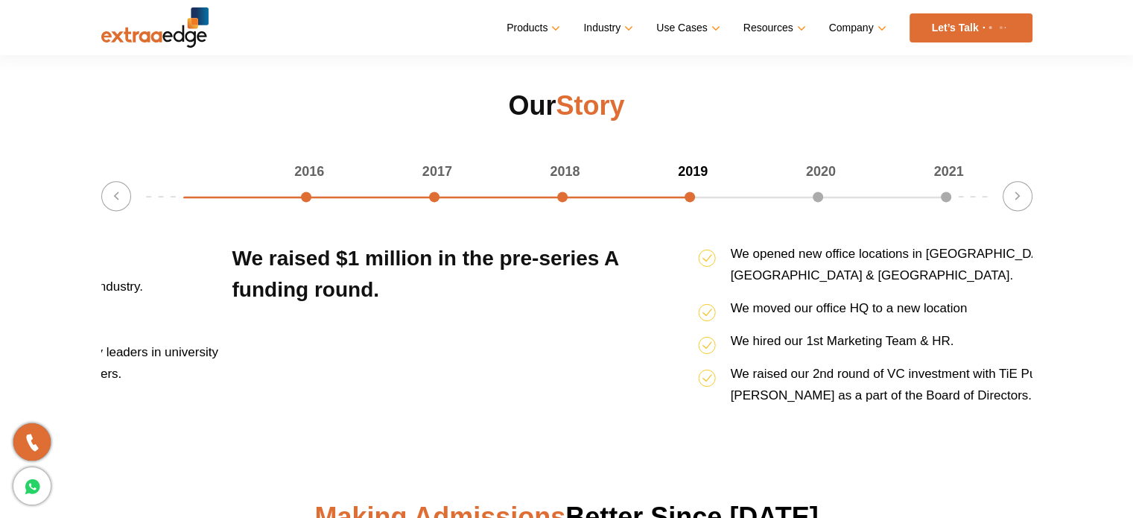
drag, startPoint x: 602, startPoint y: 253, endPoint x: 733, endPoint y: 322, distance: 148.3
click at [733, 322] on ul "We opened new office locations in Chandigarh, Chennai & Jaipur. We moved our of…" at bounding box center [931, 330] width 466 height 174
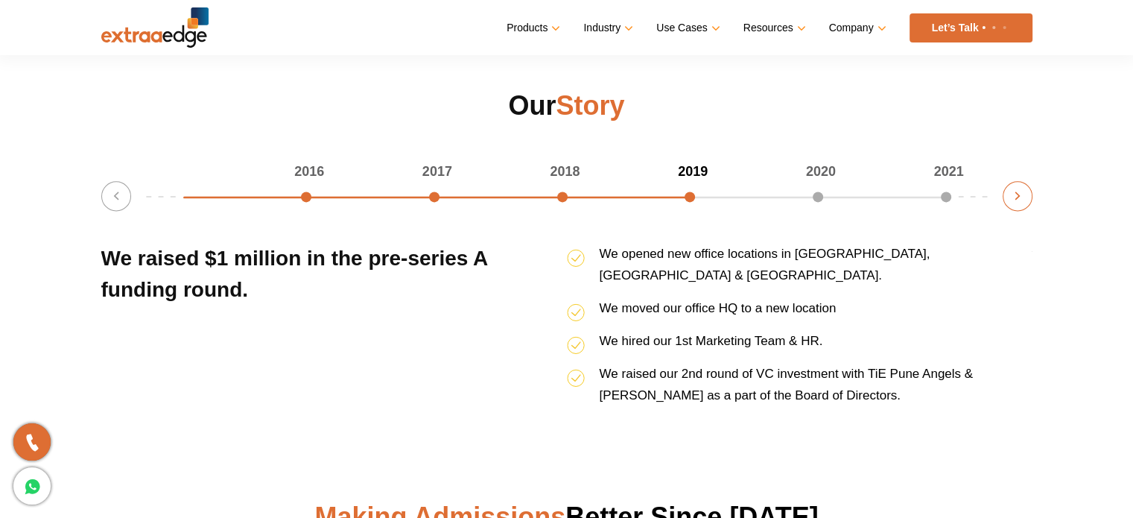
click at [1020, 196] on button "Next" at bounding box center [1018, 196] width 30 height 30
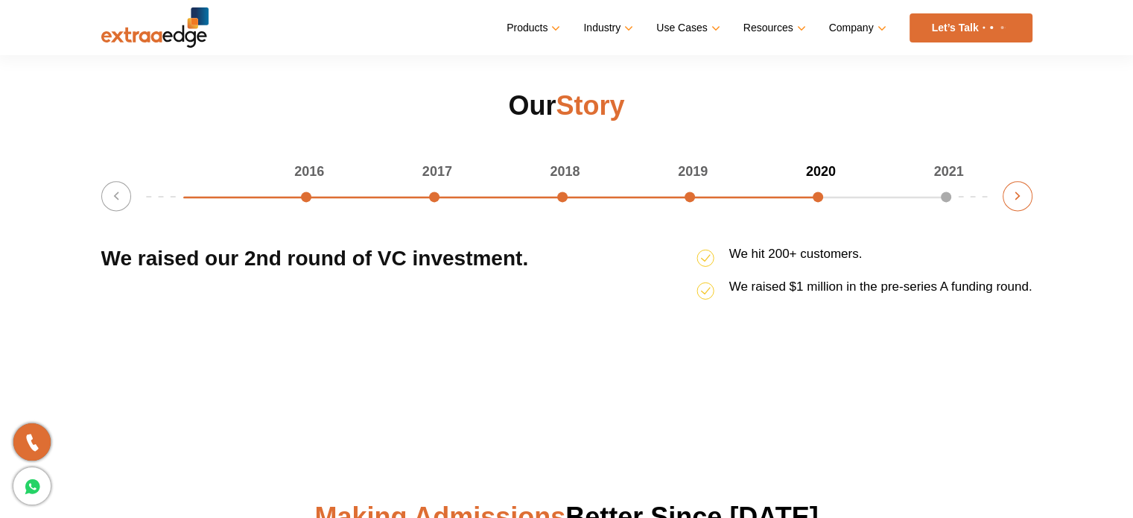
click at [1020, 196] on button "Next" at bounding box center [1018, 196] width 30 height 30
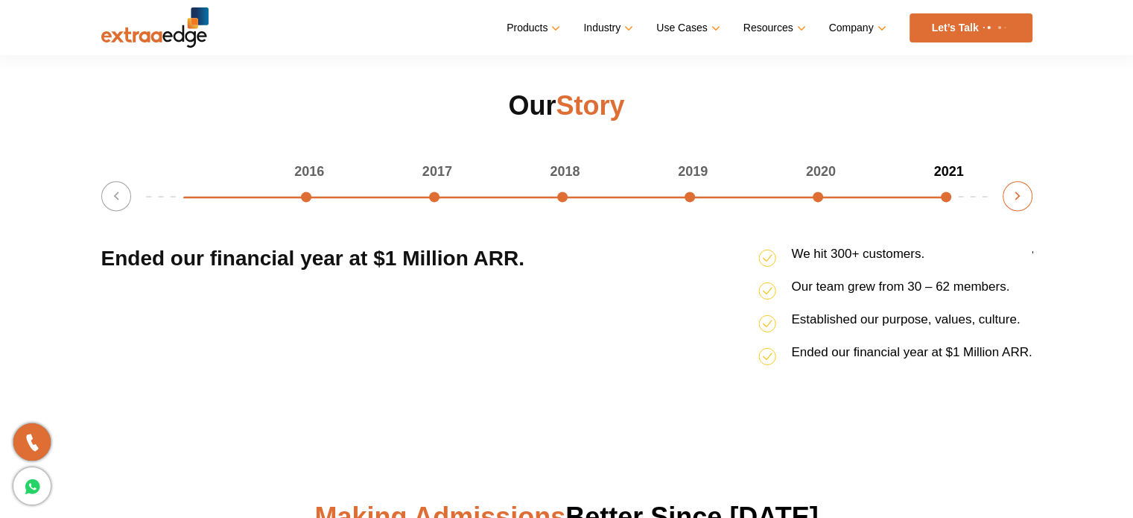
click at [1020, 196] on button "Next" at bounding box center [1018, 196] width 30 height 30
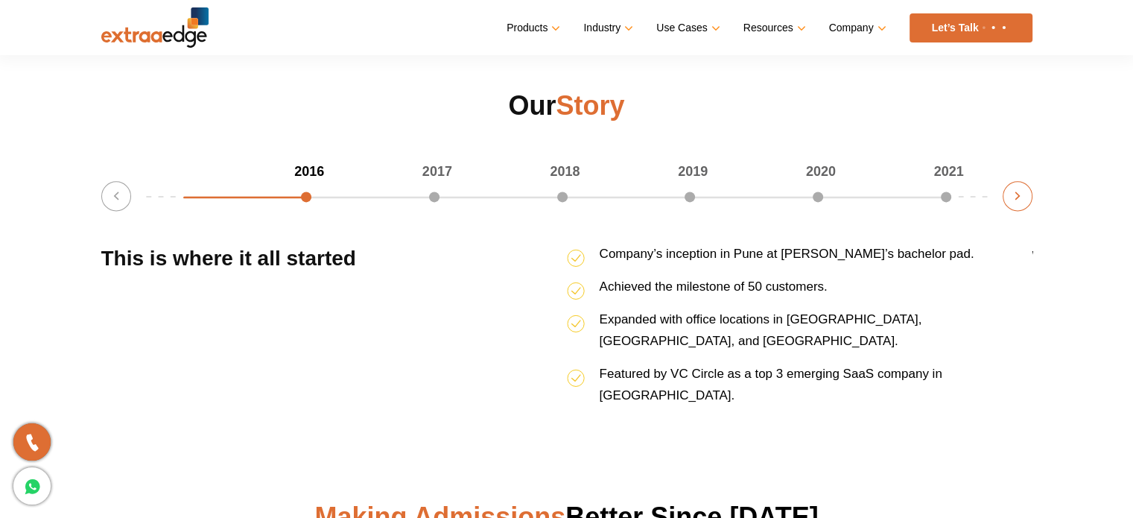
click at [1020, 196] on button "Next" at bounding box center [1018, 196] width 30 height 30
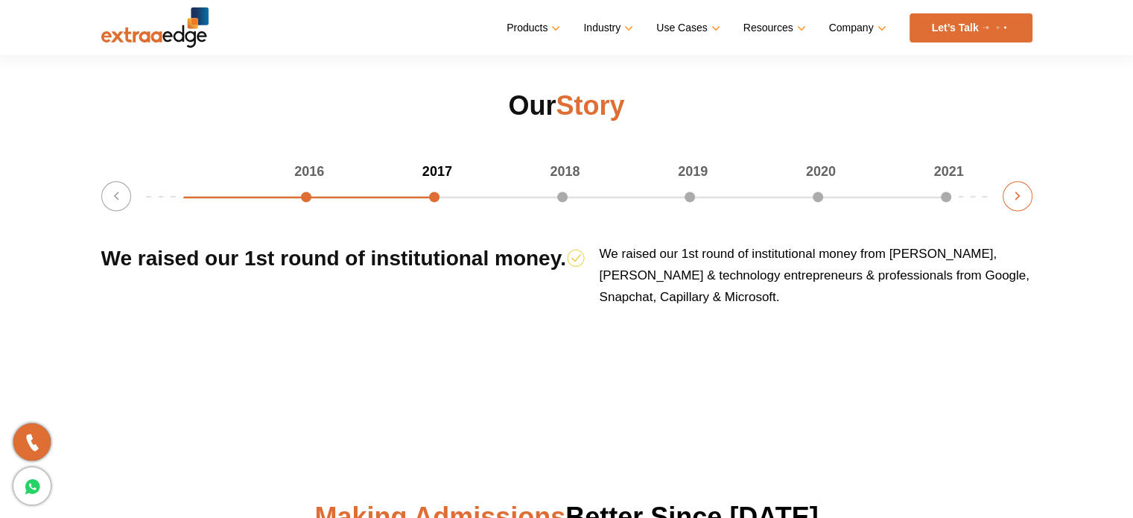
click at [1020, 196] on button "Next" at bounding box center [1018, 196] width 30 height 30
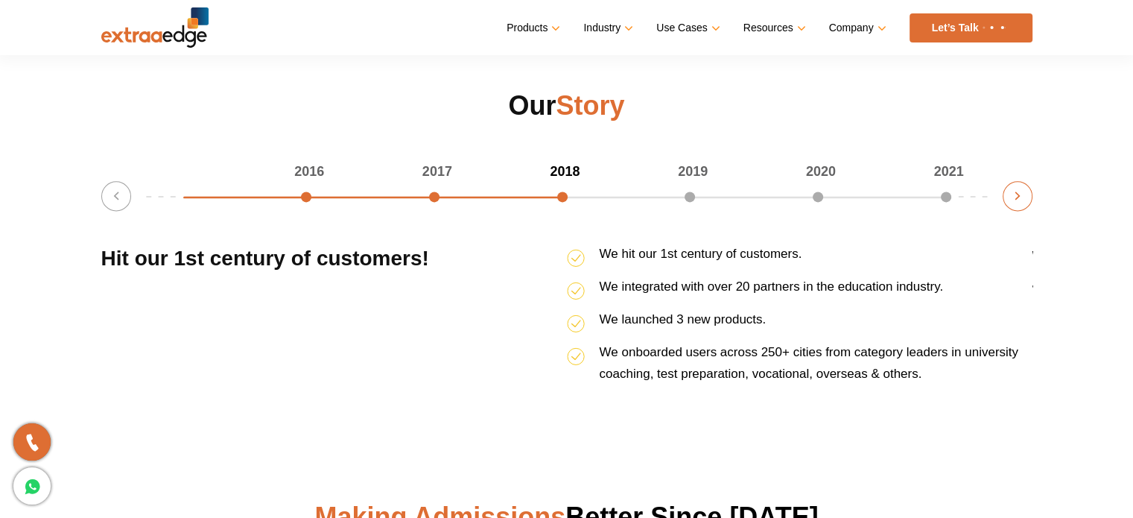
click at [1020, 196] on button "Next" at bounding box center [1018, 196] width 30 height 30
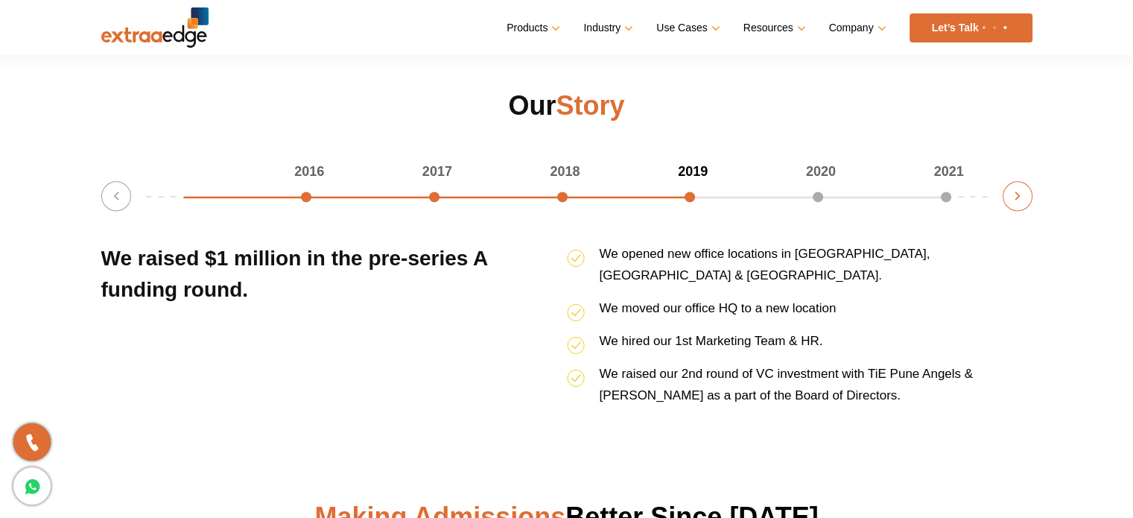
click at [1020, 196] on button "Next" at bounding box center [1018, 196] width 30 height 30
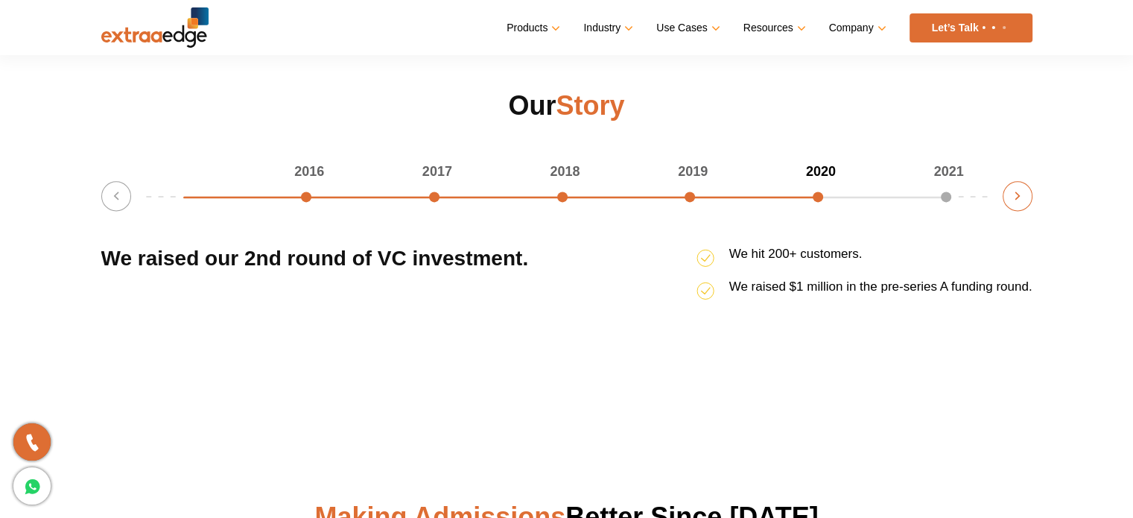
click at [1020, 196] on button "Next" at bounding box center [1018, 196] width 30 height 30
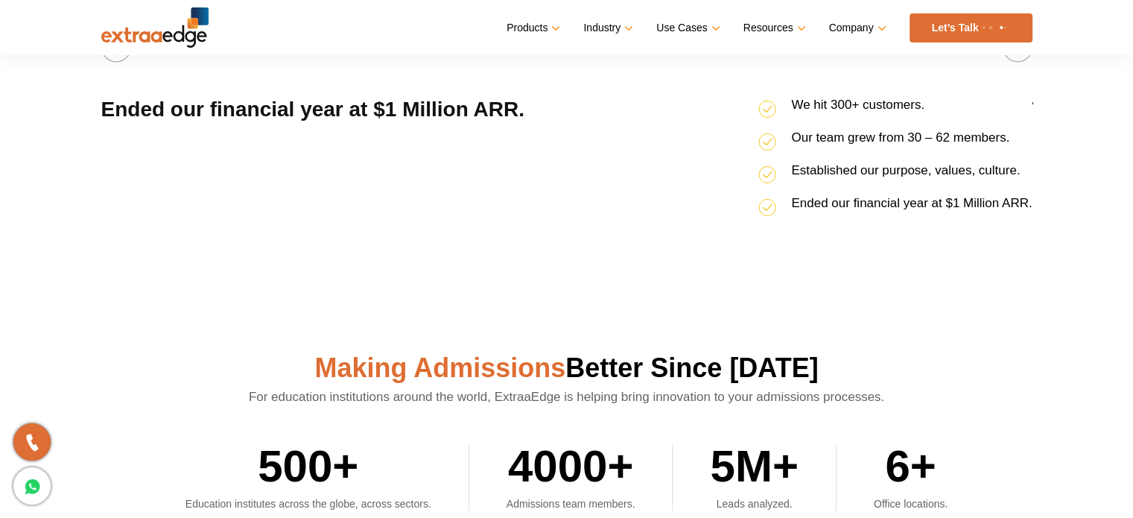
scroll to position [2309, 0]
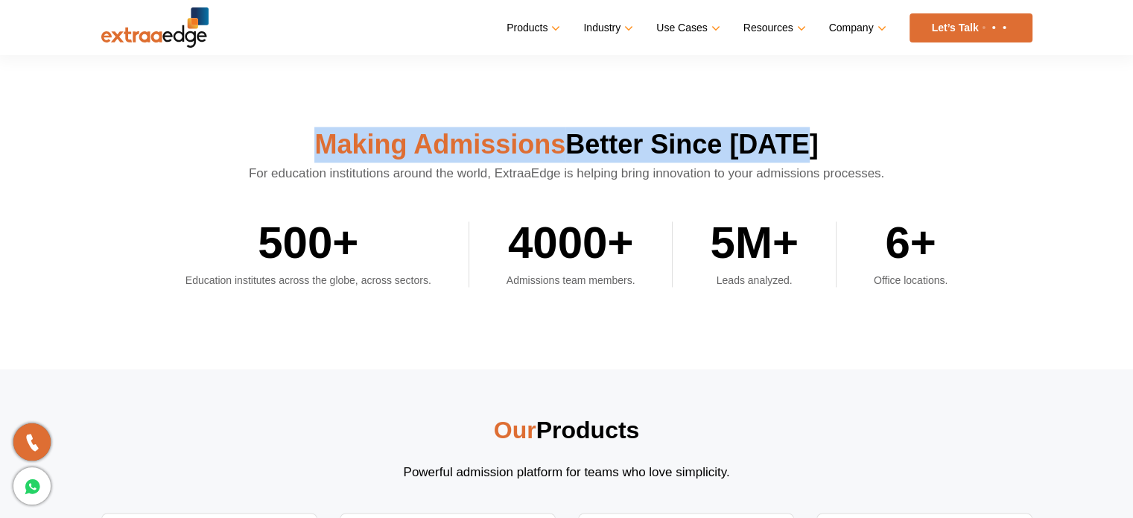
drag, startPoint x: 325, startPoint y: 121, endPoint x: 807, endPoint y: 104, distance: 483.0
click at [807, 104] on section "Making Admissions Better Since 2016 For education institutions around the world…" at bounding box center [566, 207] width 1133 height 324
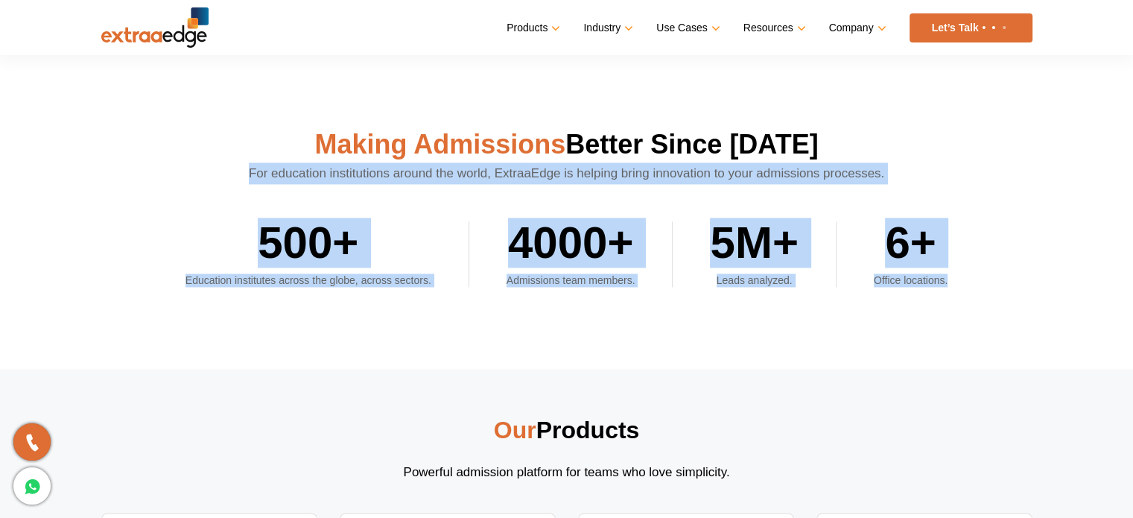
drag, startPoint x: 250, startPoint y: 152, endPoint x: 967, endPoint y: 253, distance: 723.7
click at [967, 253] on div "Making Admissions Better Since 2016 For education institutions around the world…" at bounding box center [566, 207] width 953 height 160
click at [967, 253] on ul "500+ Education institutes across the globe, across sectors. 4000+ Admissions te…" at bounding box center [566, 235] width 931 height 103
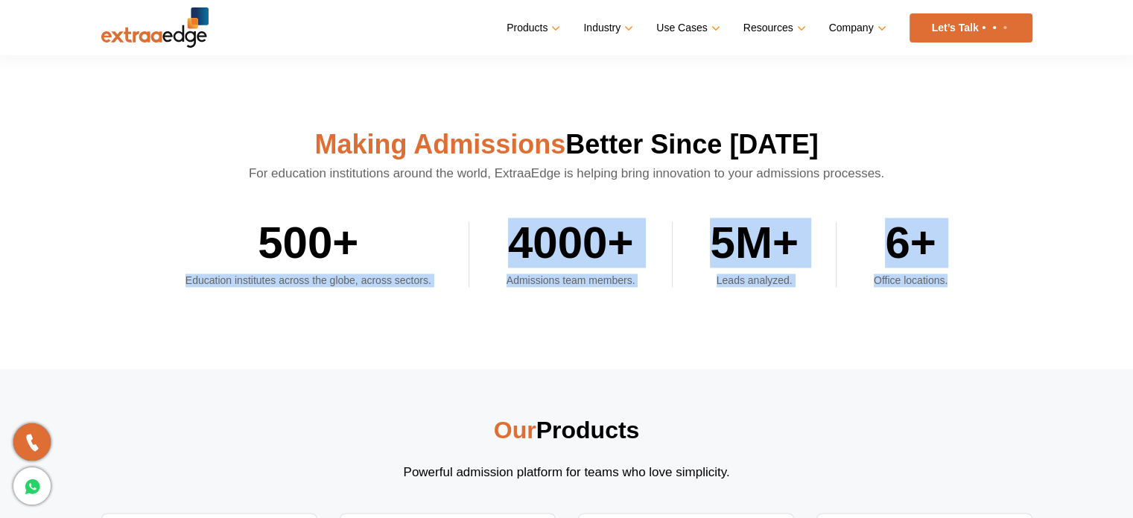
drag, startPoint x: 184, startPoint y: 258, endPoint x: 952, endPoint y: 268, distance: 768.0
click at [951, 269] on section "Making Admissions Better Since 2016 For education institutions around the world…" at bounding box center [566, 207] width 1133 height 324
click at [958, 267] on section "Making Admissions Better Since 2016 For education institutions around the world…" at bounding box center [566, 207] width 1133 height 324
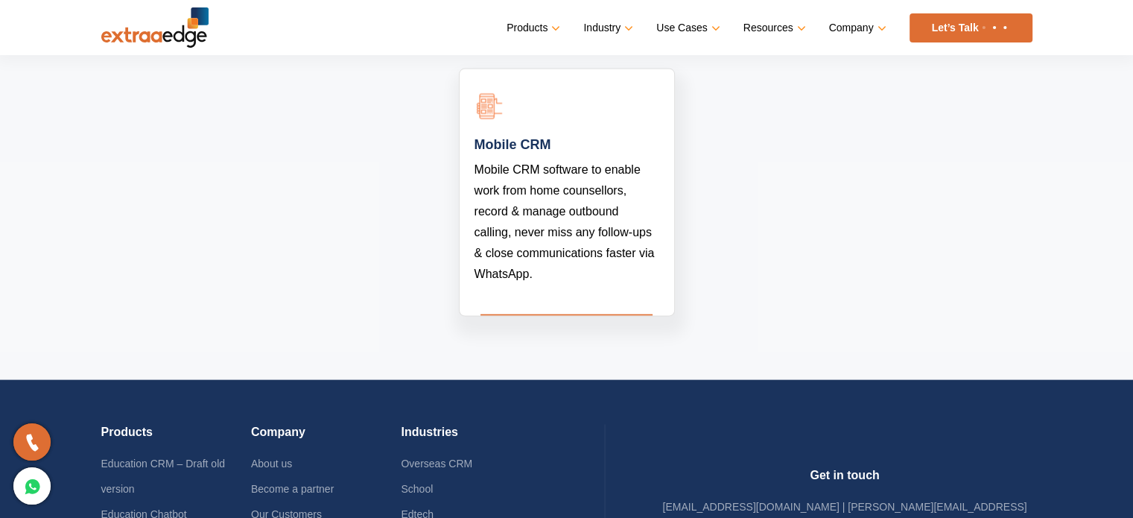
scroll to position [2607, 0]
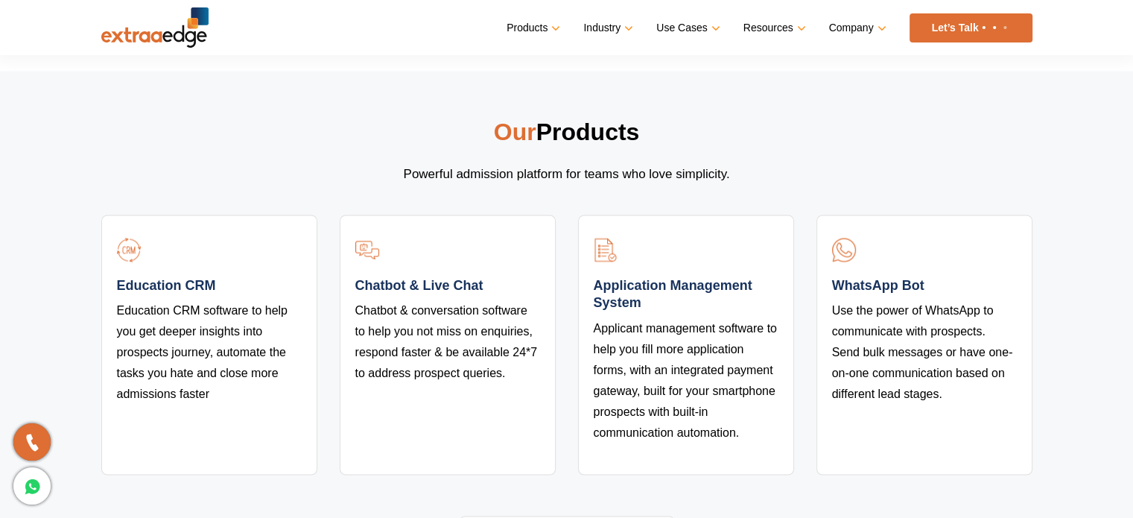
drag, startPoint x: 492, startPoint y: 108, endPoint x: 641, endPoint y: 112, distance: 149.0
click at [641, 115] on h2 "Our Products" at bounding box center [566, 139] width 931 height 48
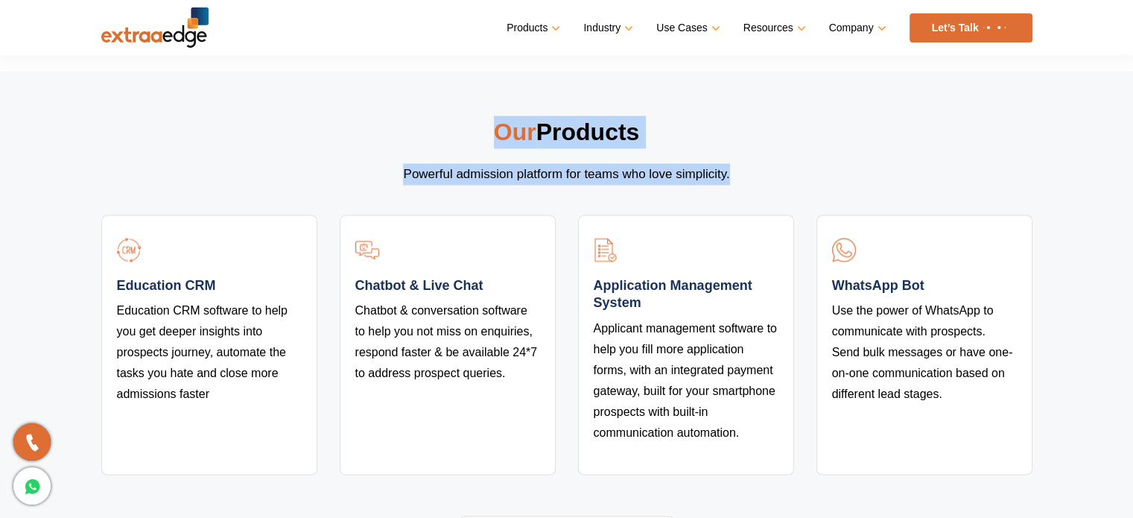
drag, startPoint x: 492, startPoint y: 111, endPoint x: 733, endPoint y: 154, distance: 245.2
click at [733, 154] on div "Our Products Powerful admission platform for teams who love simplicity." at bounding box center [566, 149] width 931 height 69
click at [733, 163] on p "Powerful admission platform for teams who love simplicity." at bounding box center [567, 174] width 422 height 22
drag, startPoint x: 733, startPoint y: 154, endPoint x: 498, endPoint y: 106, distance: 240.3
click at [498, 115] on div "Our Products Powerful admission platform for teams who love simplicity." at bounding box center [566, 149] width 931 height 69
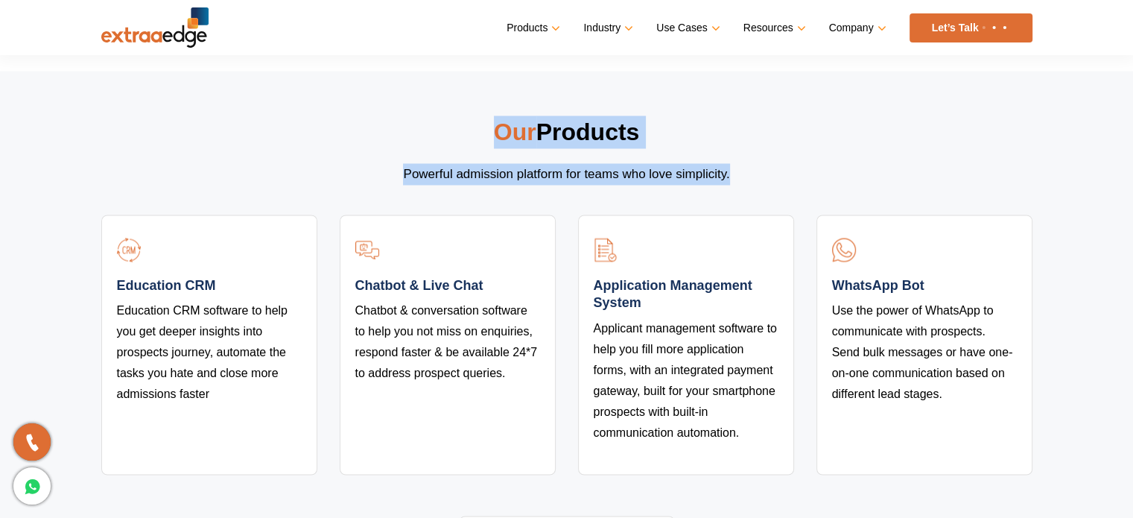
click at [498, 118] on span "Our" at bounding box center [515, 131] width 42 height 27
drag, startPoint x: 492, startPoint y: 110, endPoint x: 743, endPoint y: 157, distance: 256.1
click at [743, 157] on div "Our Products Powerful admission platform for teams who love simplicity." at bounding box center [566, 149] width 931 height 69
click at [743, 163] on p "Powerful admission platform for teams who love simplicity." at bounding box center [567, 174] width 422 height 22
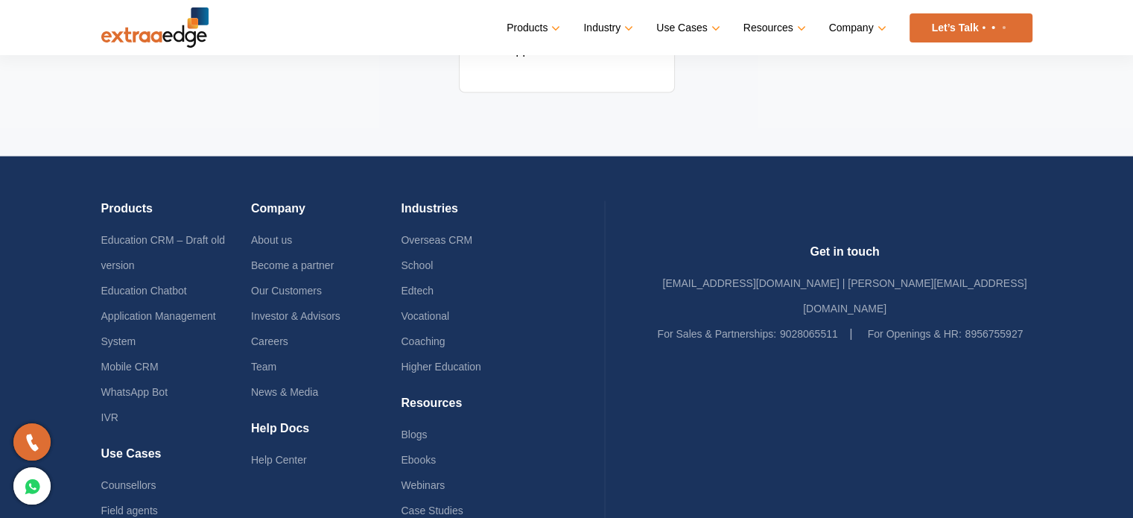
scroll to position [3343, 0]
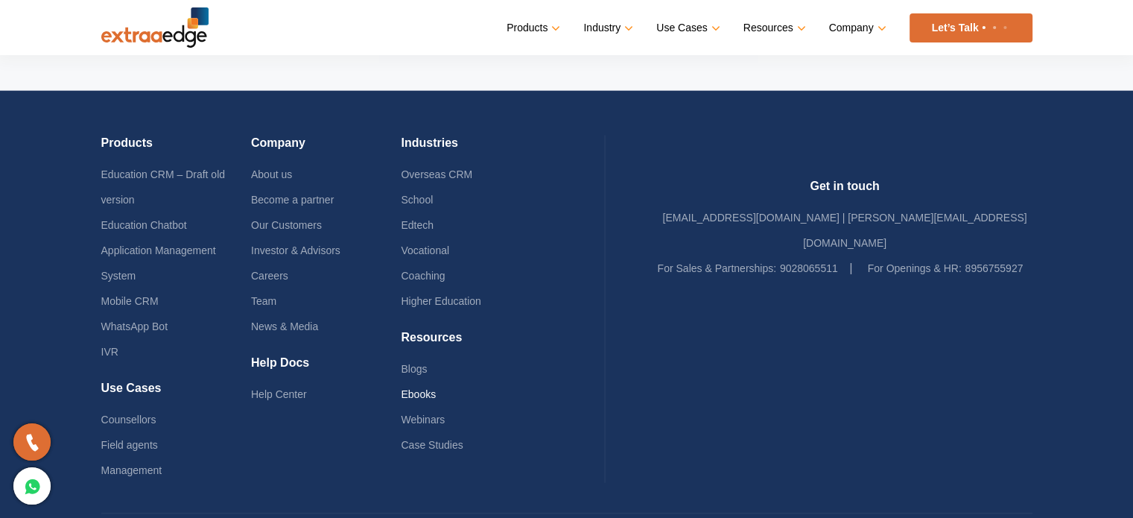
click at [436, 388] on link "Ebooks" at bounding box center [418, 394] width 35 height 12
click at [445, 413] on link "Webinars" at bounding box center [423, 419] width 44 height 12
click at [463, 439] on link "Case Studies" at bounding box center [432, 445] width 62 height 12
click at [288, 270] on link "Careers" at bounding box center [269, 276] width 37 height 12
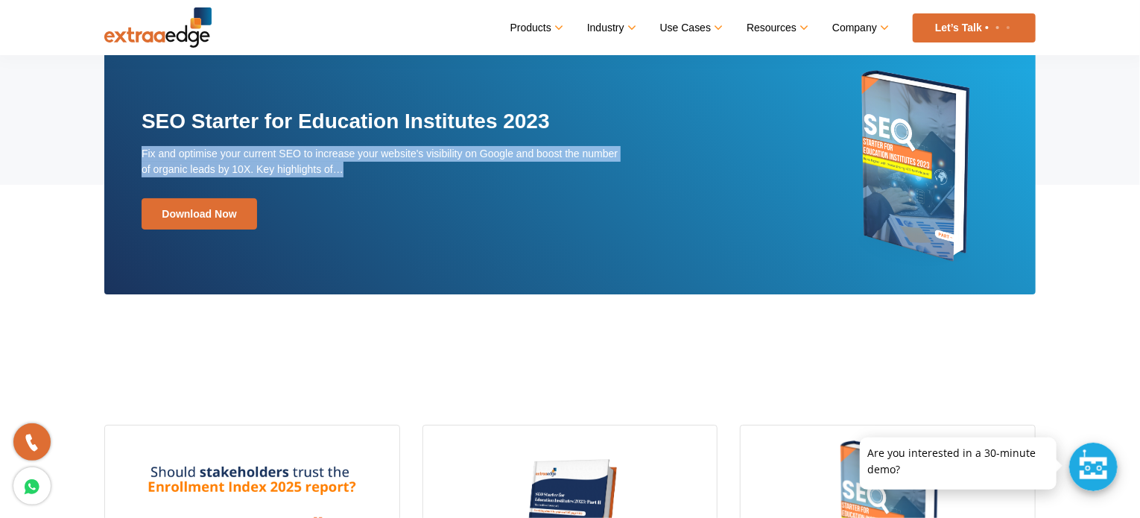
drag, startPoint x: 140, startPoint y: 154, endPoint x: 355, endPoint y: 177, distance: 216.4
click at [355, 177] on div "SEO Starter for Education Institutes 2023 Fix and optimise your current SEO to …" at bounding box center [382, 168] width 504 height 197
click at [355, 177] on p "Fix and optimise your current SEO to increase your website's visibility on Goog…" at bounding box center [383, 161] width 482 height 31
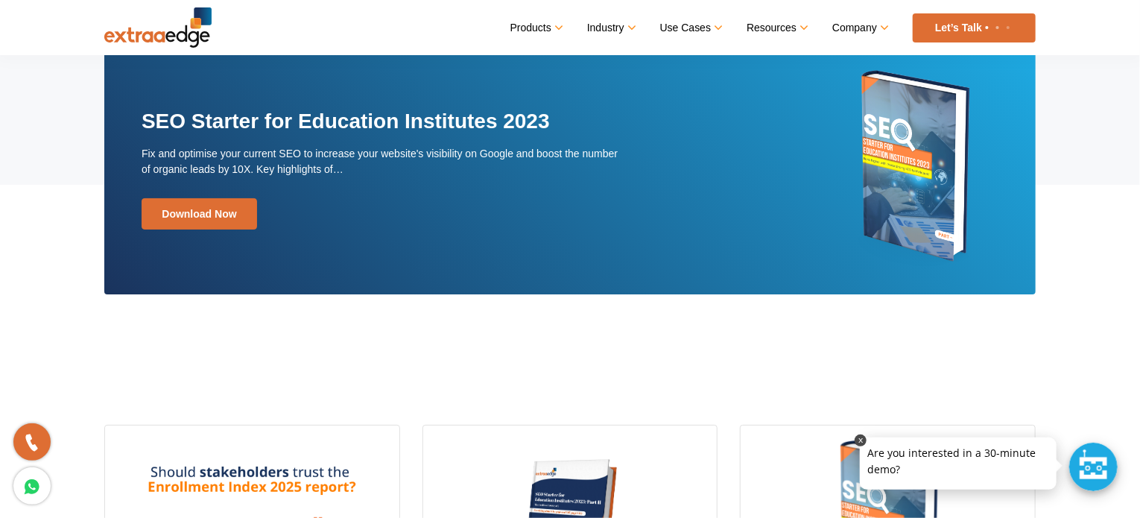
click at [862, 444] on link at bounding box center [860, 440] width 12 height 12
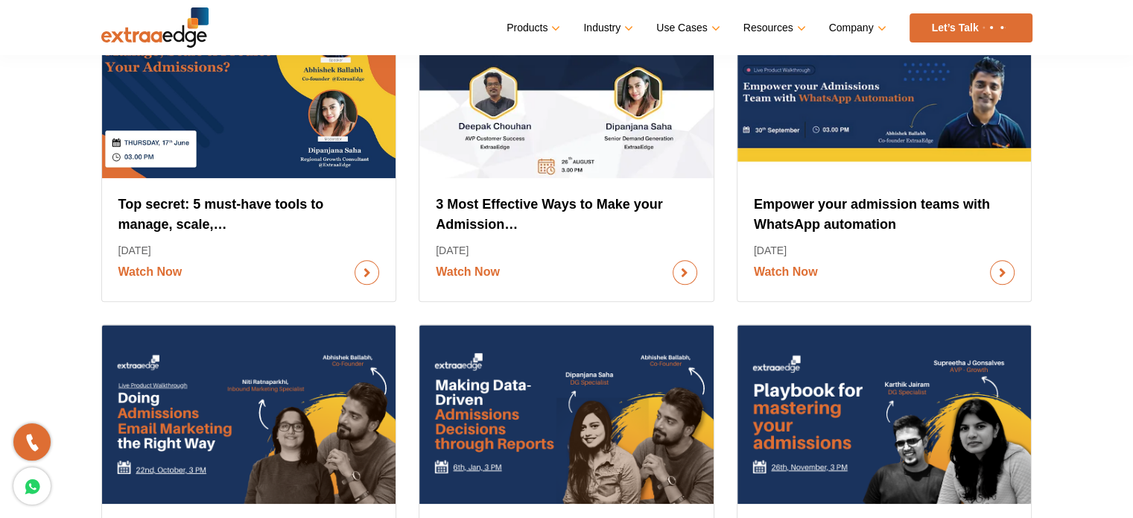
scroll to position [1564, 0]
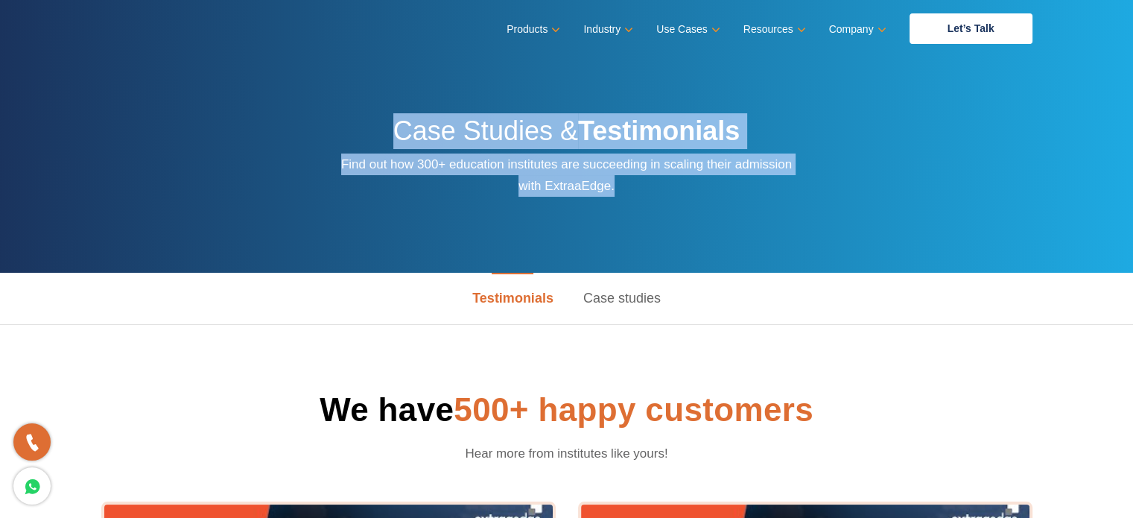
drag, startPoint x: 396, startPoint y: 125, endPoint x: 627, endPoint y: 187, distance: 239.8
click at [627, 187] on div "Case Studies & Testimonials Find out how 300+ education institutes are succeedi…" at bounding box center [567, 136] width 454 height 121
click at [627, 187] on p "Find out how 300+ education institutes are succeeding in scaling their admissio…" at bounding box center [567, 174] width 454 height 43
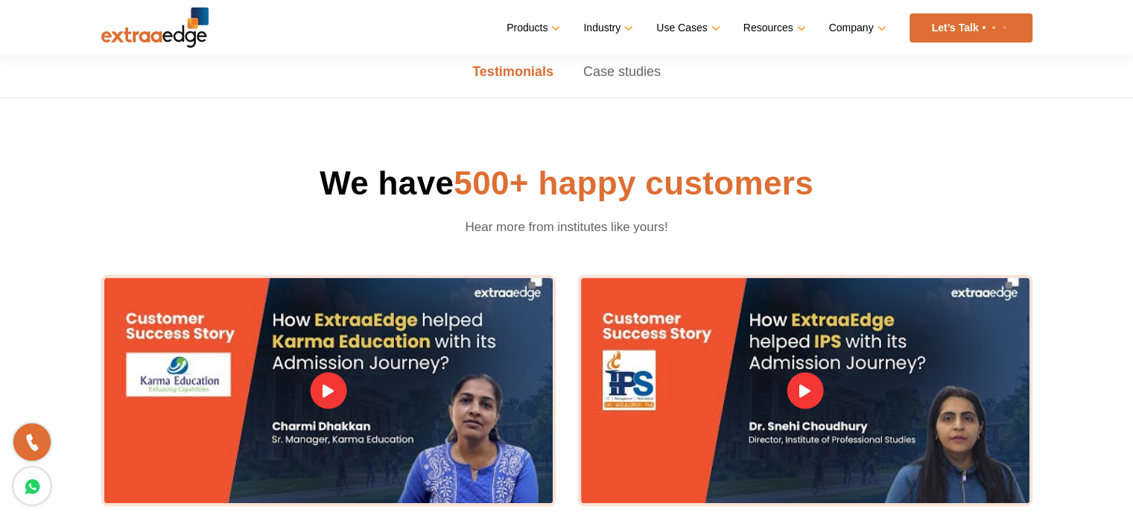
scroll to position [298, 0]
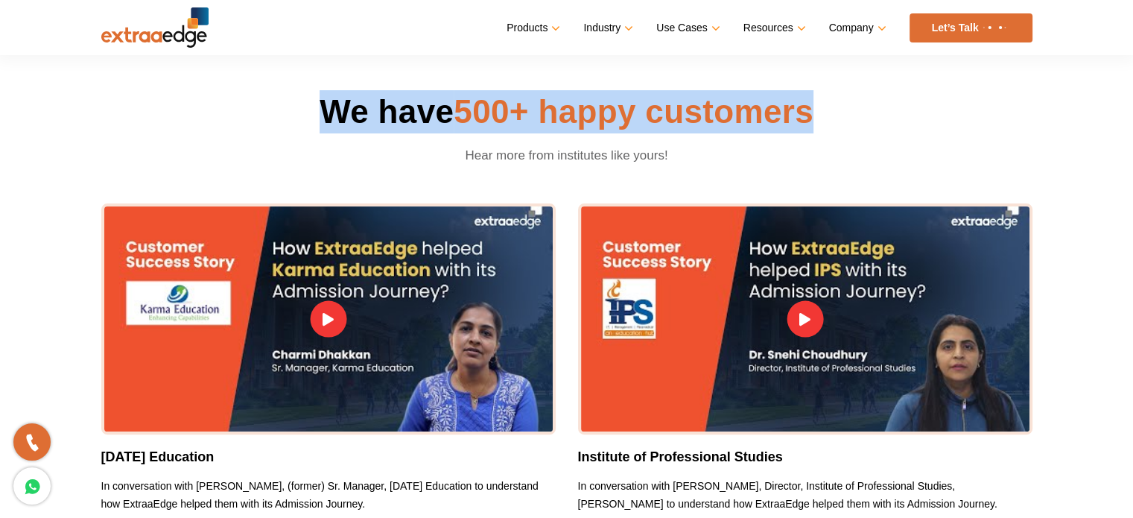
drag, startPoint x: 316, startPoint y: 107, endPoint x: 818, endPoint y: 106, distance: 502.1
click at [818, 106] on h1 "We have 500+ happy customers" at bounding box center [566, 111] width 931 height 43
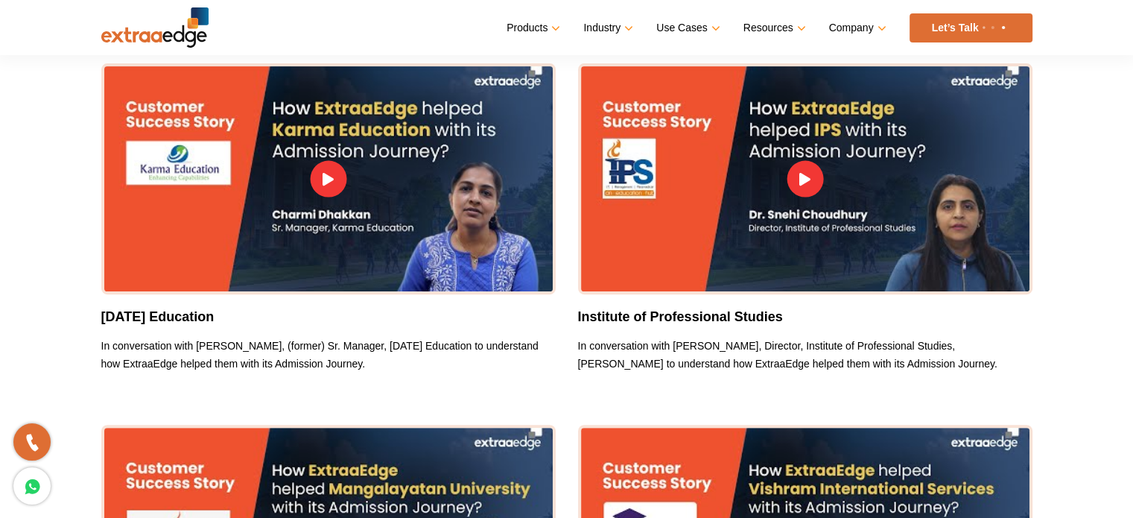
scroll to position [447, 0]
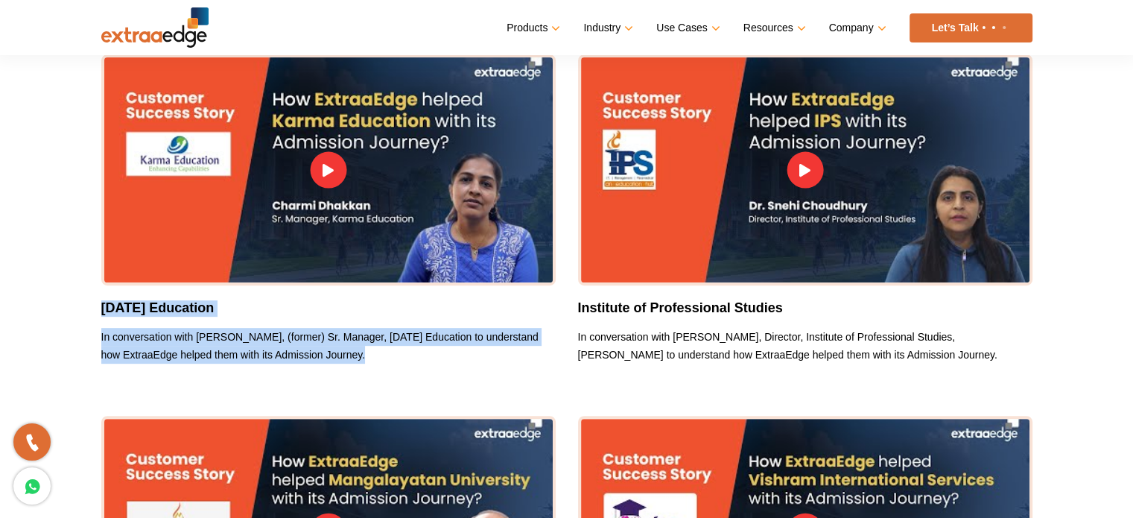
drag, startPoint x: 104, startPoint y: 306, endPoint x: 352, endPoint y: 354, distance: 252.6
click at [352, 354] on div "Karma Education In conversation with Charmi Dhakkan, (former) Sr. Manager, Karm…" at bounding box center [328, 324] width 454 height 78
click at [352, 354] on p "In conversation with Charmi Dhakkan, (former) Sr. Manager, Karma Education to u…" at bounding box center [328, 346] width 454 height 36
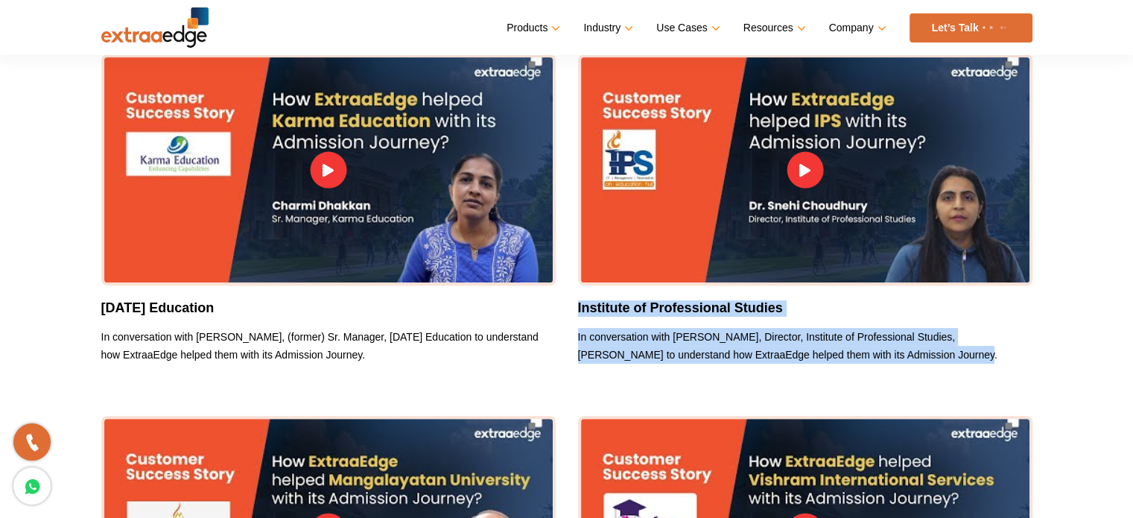
drag, startPoint x: 577, startPoint y: 306, endPoint x: 912, endPoint y: 366, distance: 340.6
click at [912, 366] on div "Institute of Professional Studies In conversation with Dr. Snehi Choudhury, Dir…" at bounding box center [805, 234] width 477 height 361
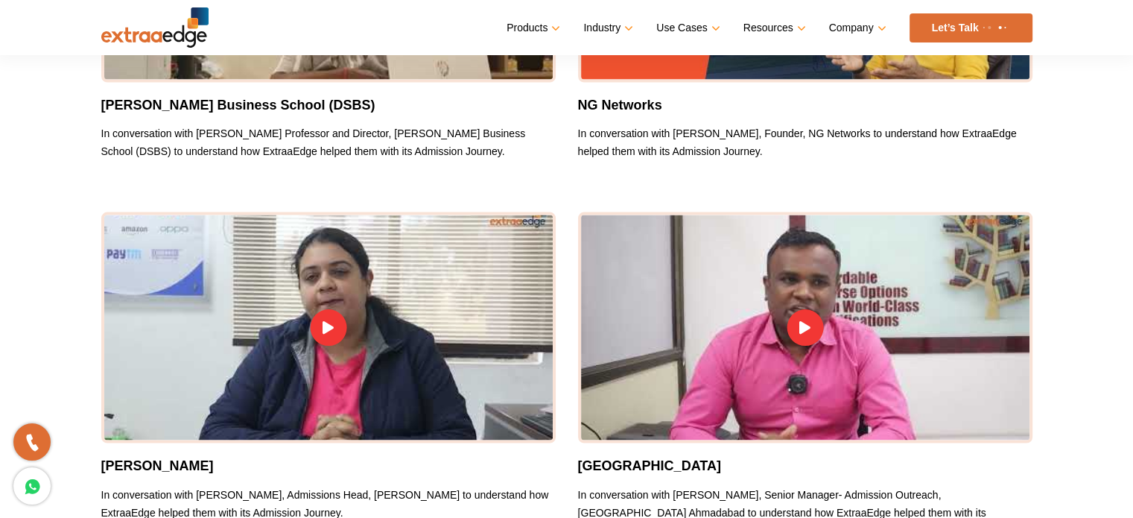
scroll to position [3054, 0]
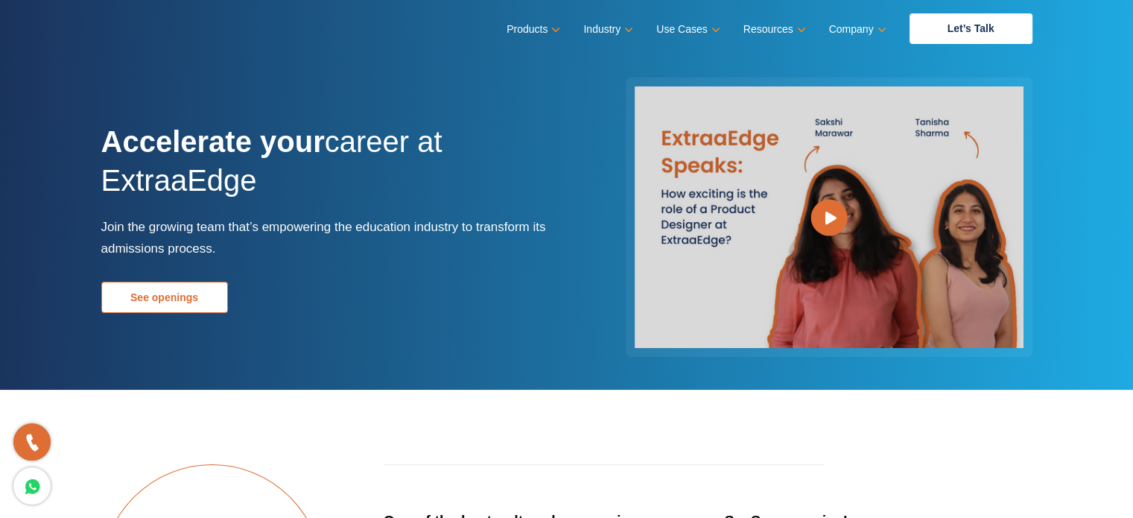
click at [209, 303] on link "See openings" at bounding box center [164, 297] width 127 height 31
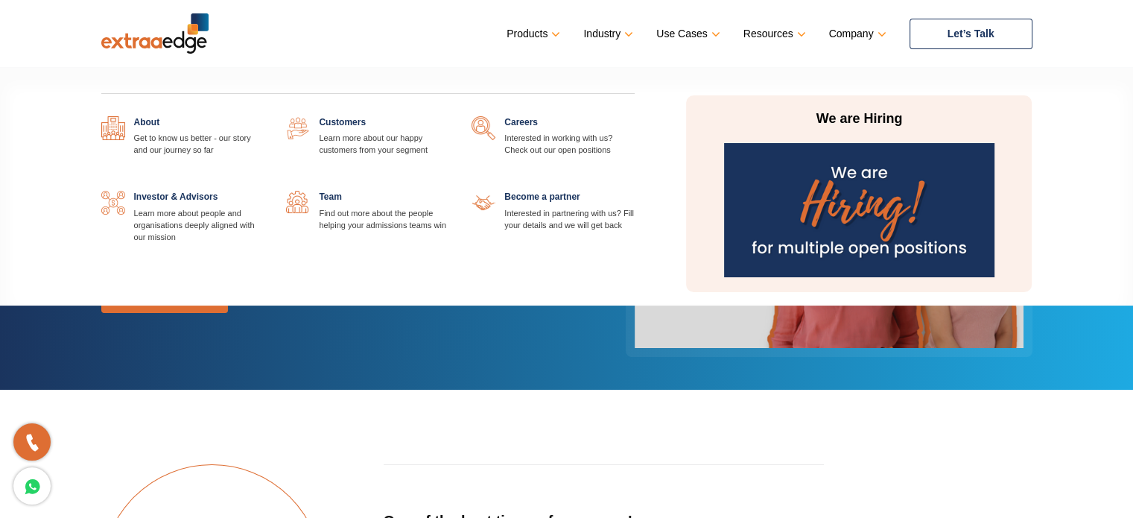
click at [264, 116] on link at bounding box center [264, 116] width 0 height 0
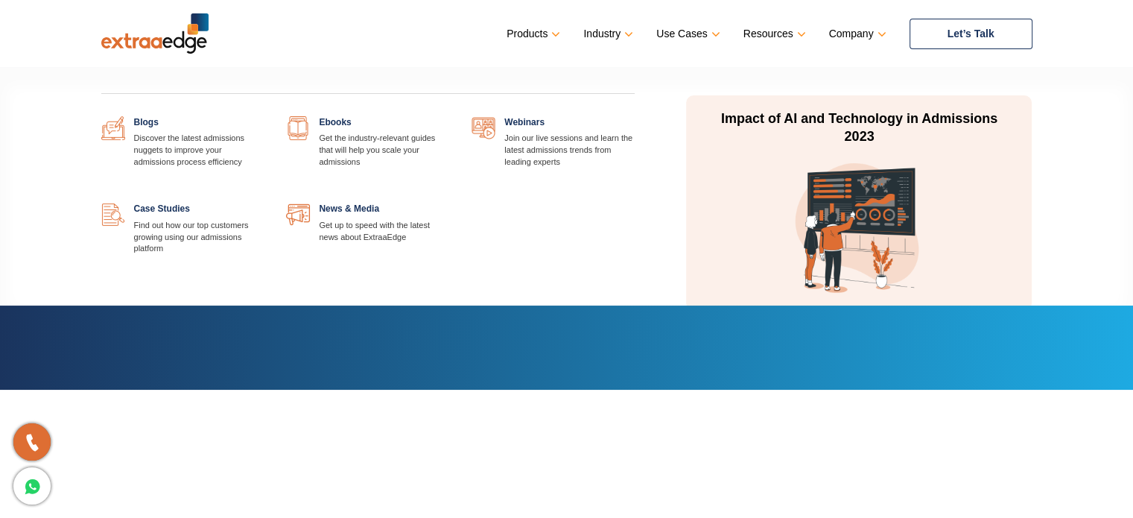
click at [264, 116] on link at bounding box center [264, 116] width 0 height 0
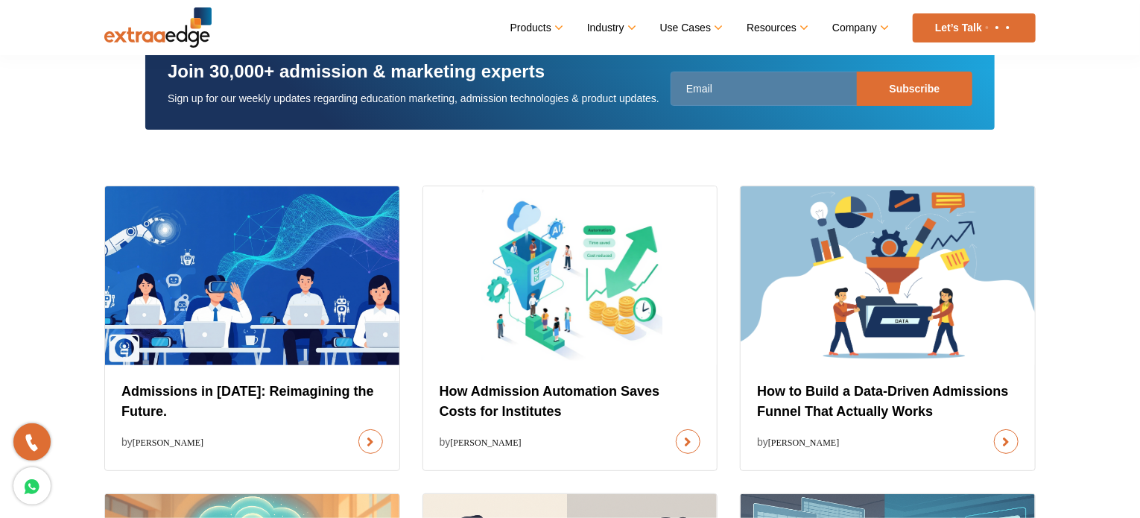
scroll to position [521, 0]
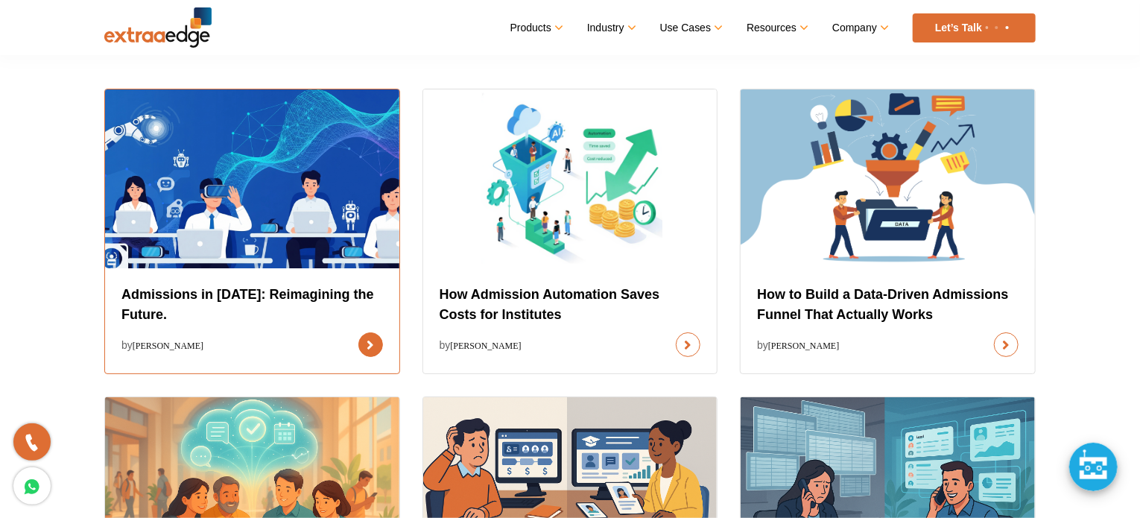
click at [358, 332] on link at bounding box center [370, 344] width 25 height 25
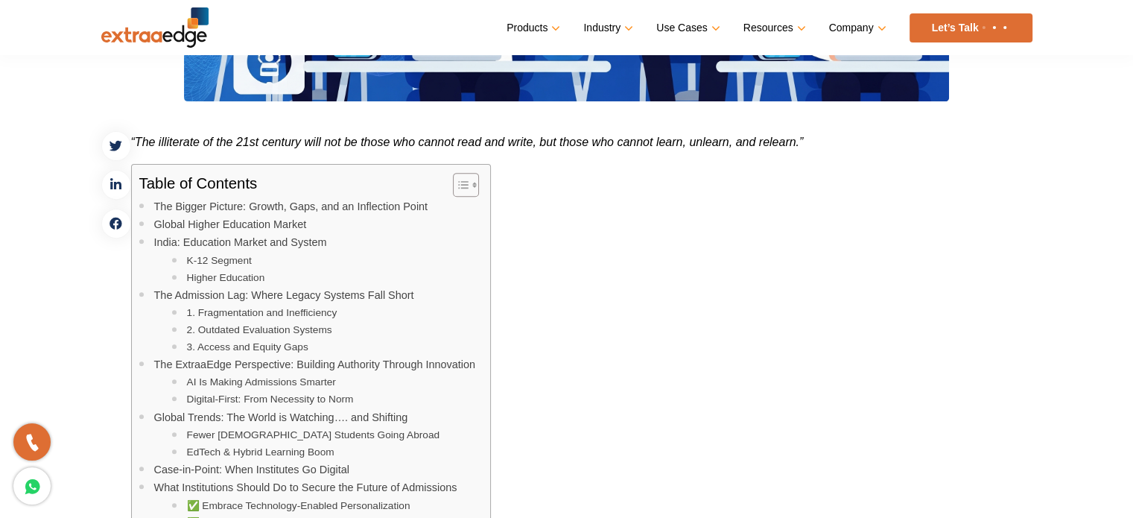
scroll to position [521, 0]
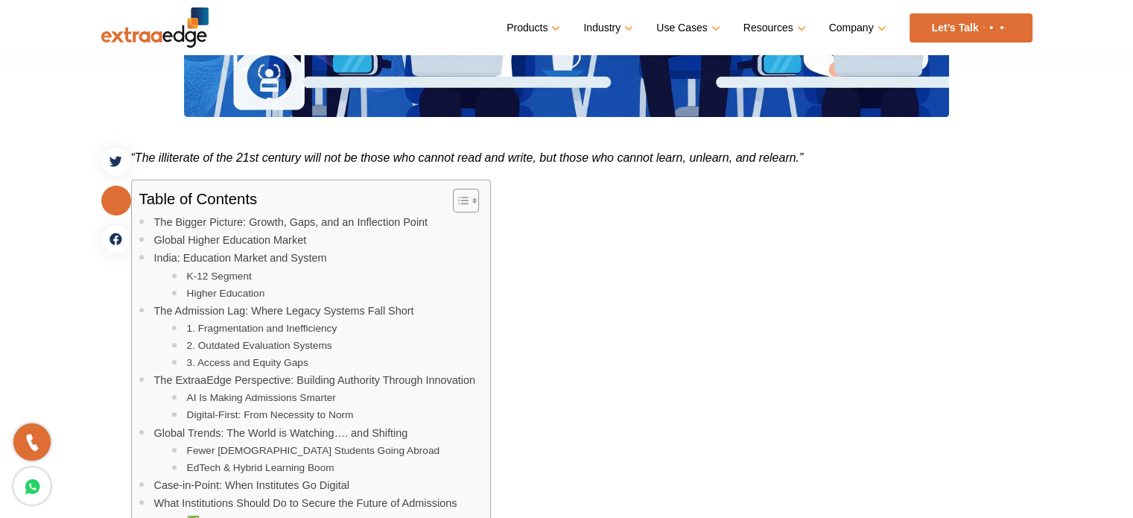
click at [122, 203] on link at bounding box center [116, 200] width 30 height 30
